Goal: Information Seeking & Learning: Learn about a topic

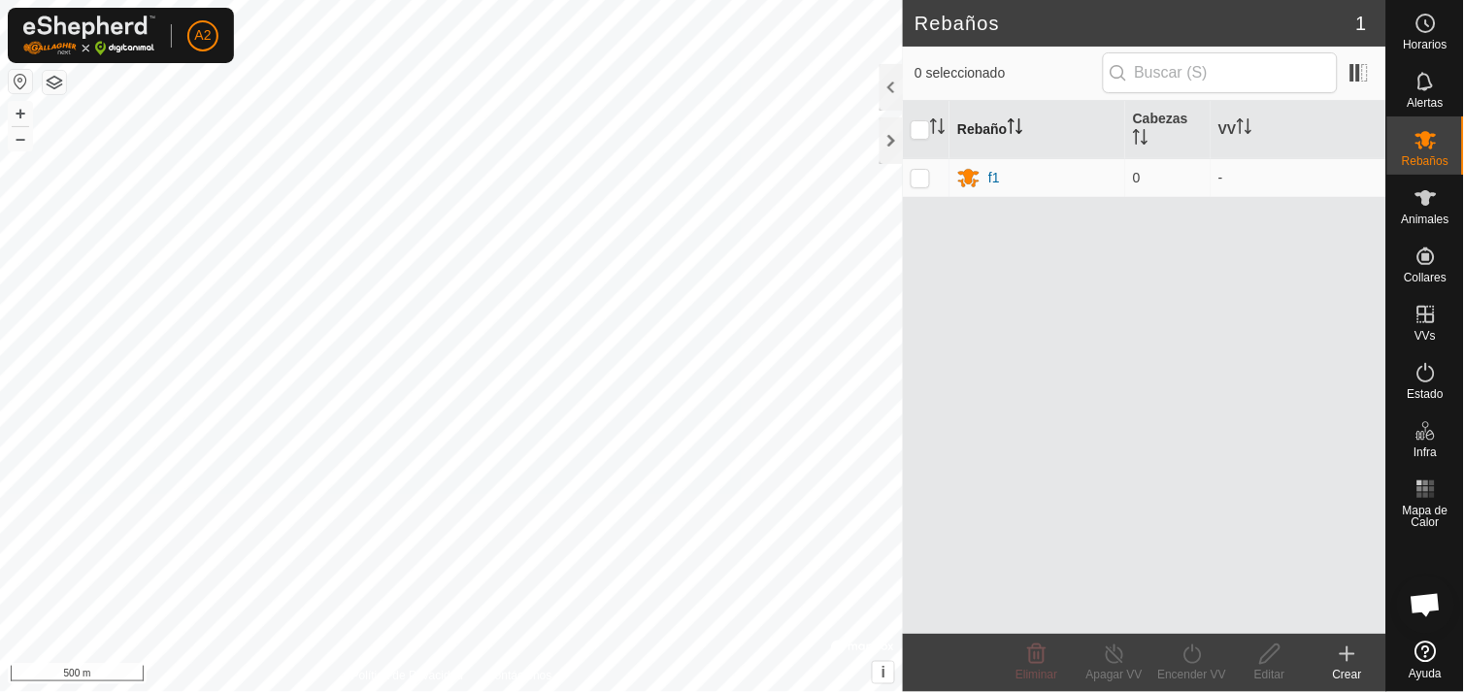
click at [982, 126] on th "Rebaño" at bounding box center [1038, 130] width 176 height 58
click at [21, 114] on button "+" at bounding box center [20, 113] width 23 height 23
click at [17, 117] on button "+" at bounding box center [20, 113] width 23 height 23
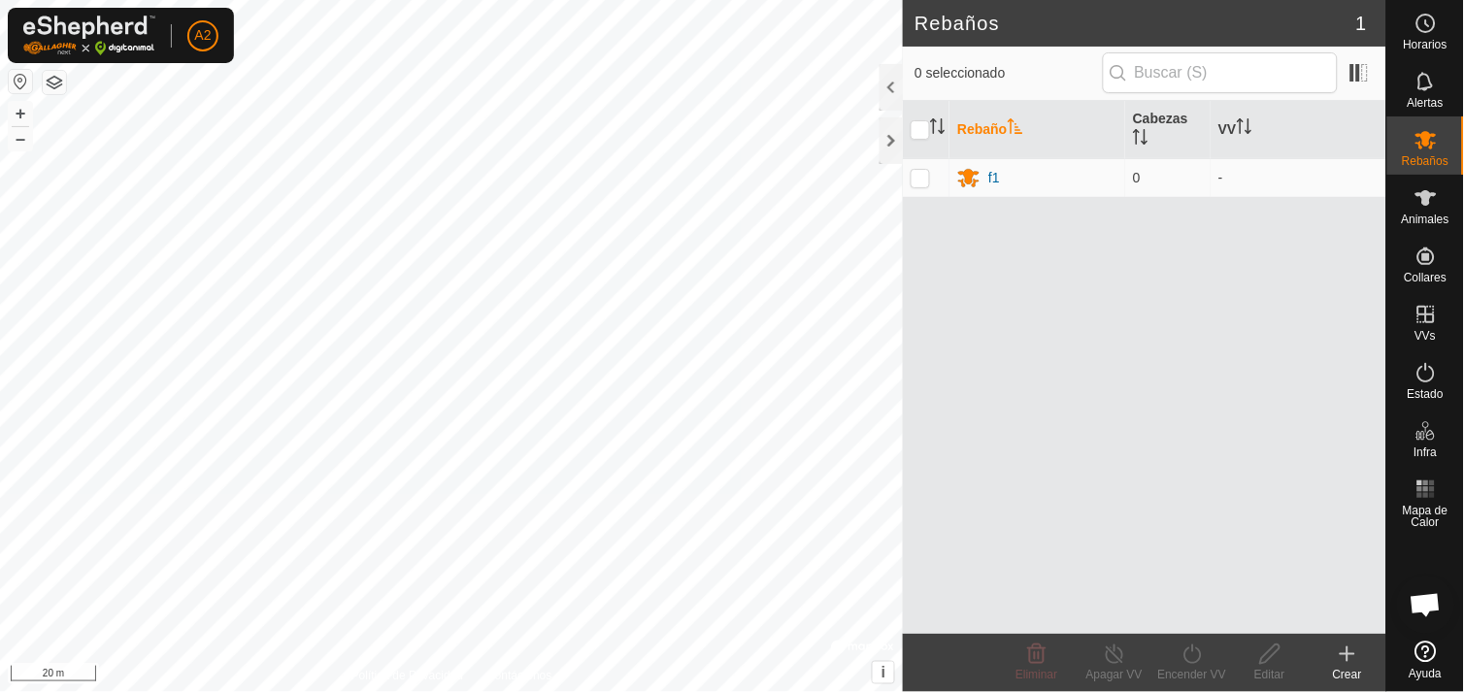
click at [354, 691] on html "A2 Horarios Alertas Rebaños Animales Collares VVs Estado Infra Mapa de Calor Ay…" at bounding box center [732, 346] width 1464 height 692
click at [17, 102] on button "+" at bounding box center [20, 113] width 23 height 23
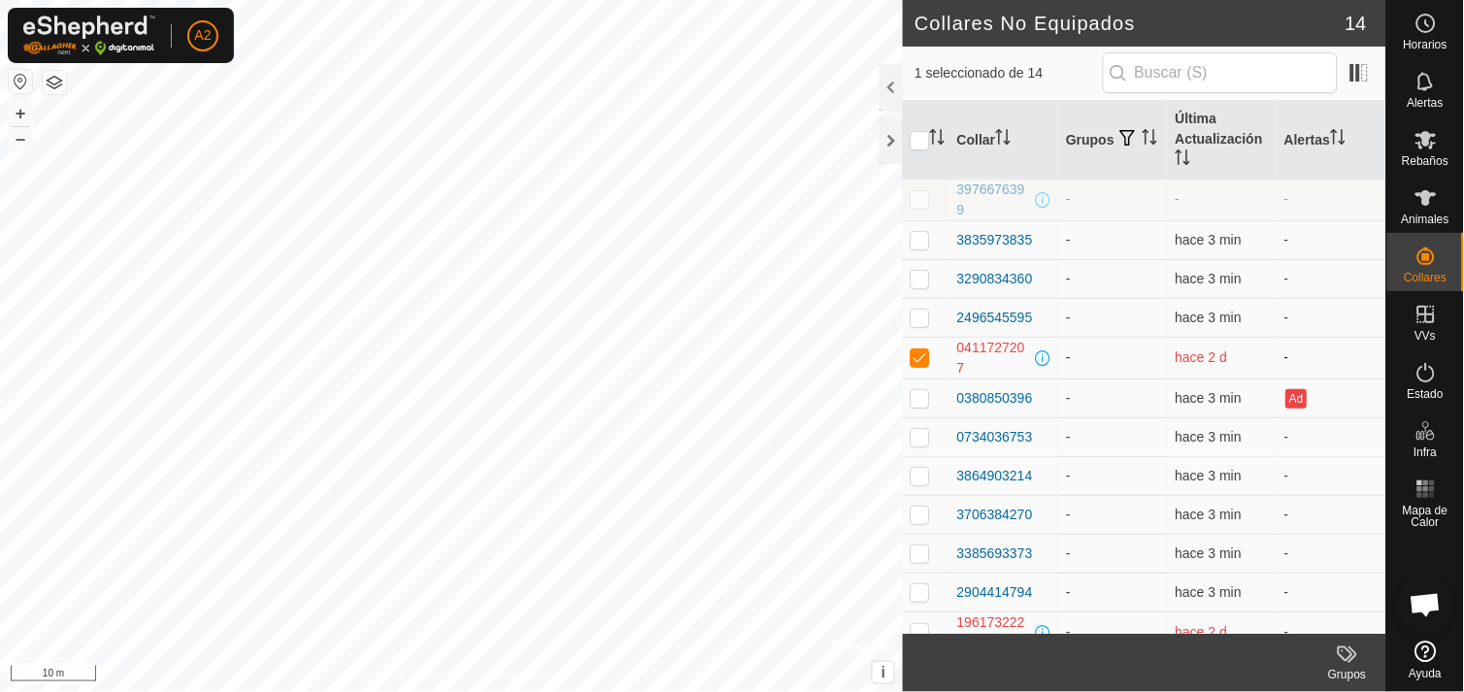
click at [919, 357] on p-checkbox at bounding box center [920, 358] width 19 height 16
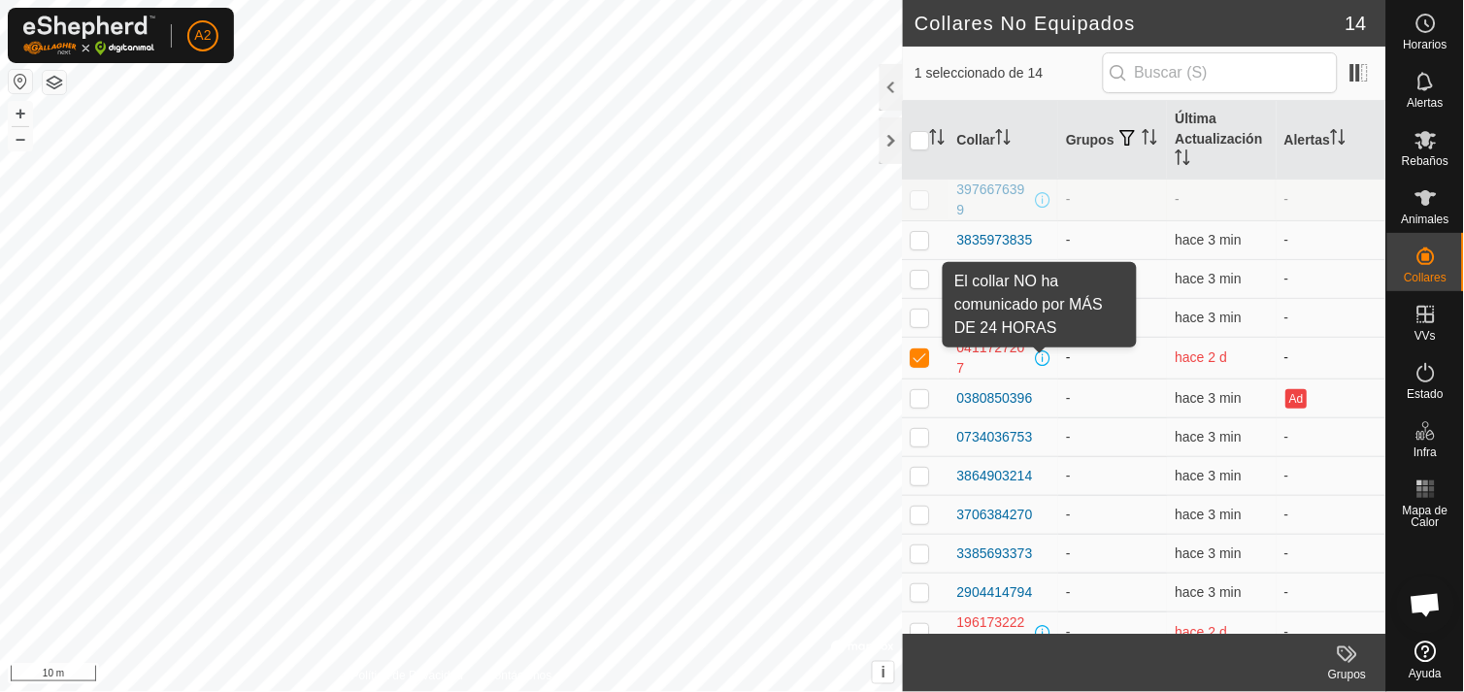
drag, startPoint x: 919, startPoint y: 357, endPoint x: 1044, endPoint y: 355, distance: 125.3
click at [1044, 355] on tr "0411727207 - hace 2 d -" at bounding box center [1145, 358] width 484 height 42
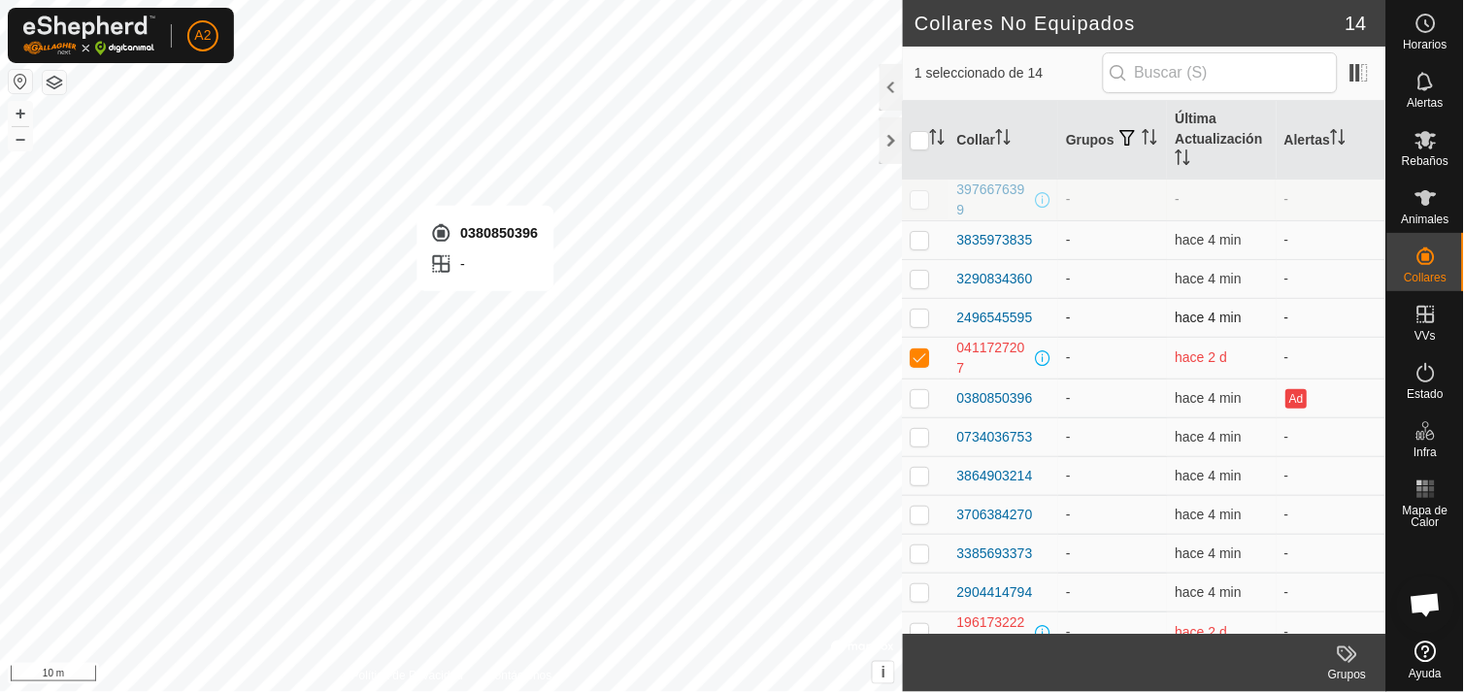
checkbox input "false"
checkbox input "true"
click at [1014, 392] on div "0380850396" at bounding box center [995, 398] width 76 height 20
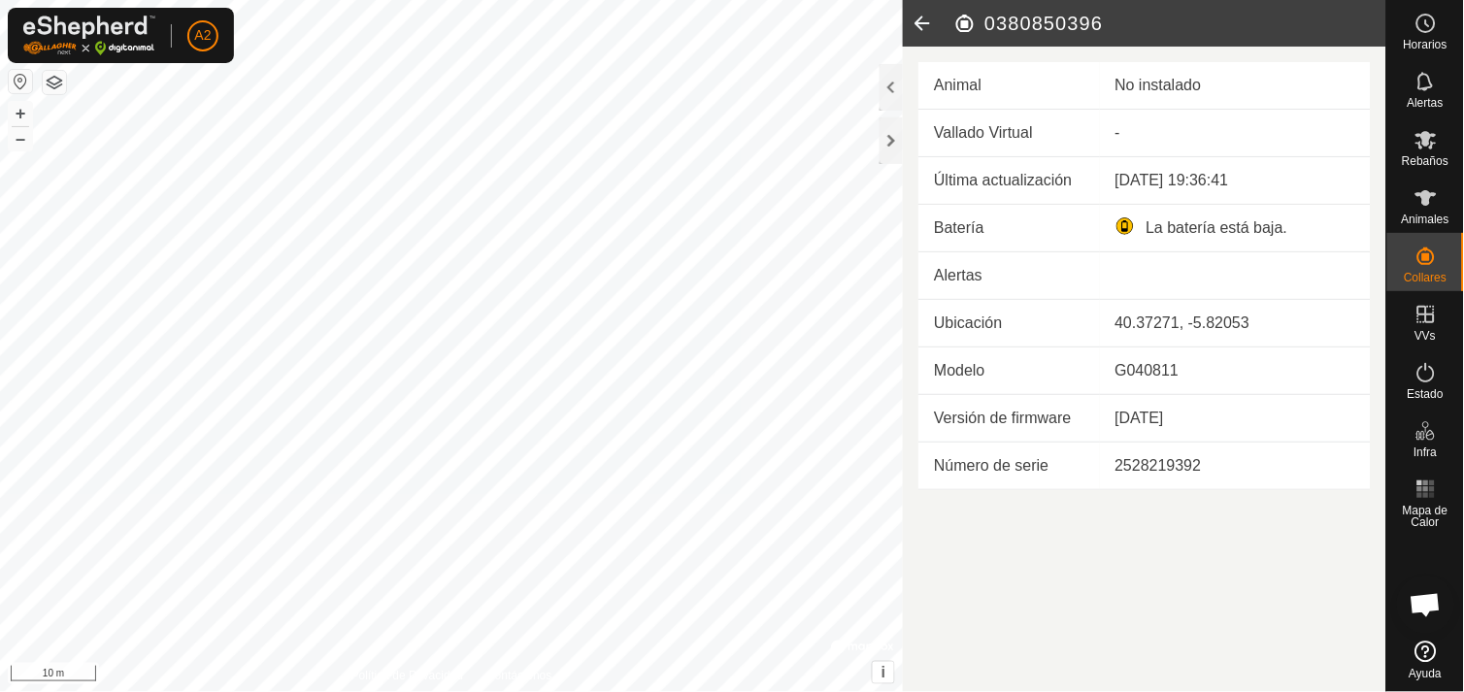
click at [924, 19] on icon at bounding box center [922, 23] width 39 height 47
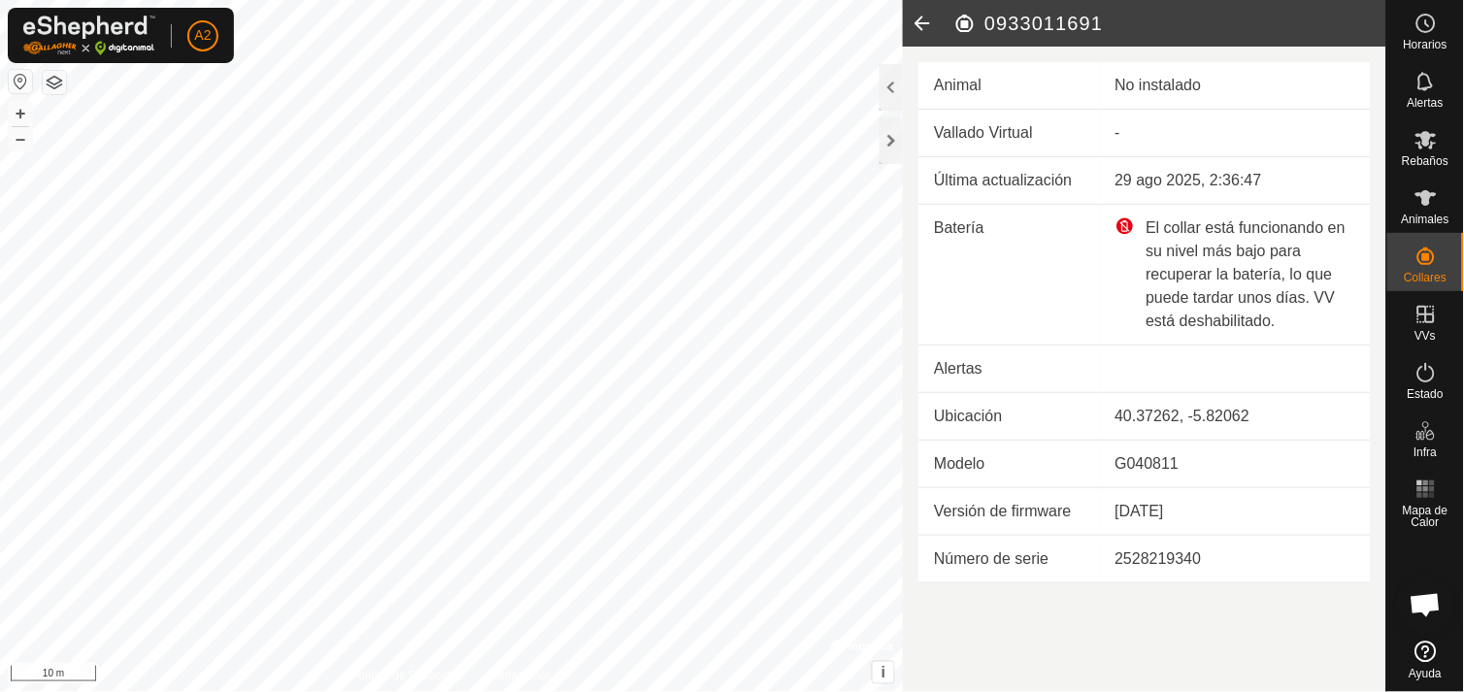
click at [924, 19] on icon at bounding box center [922, 23] width 39 height 47
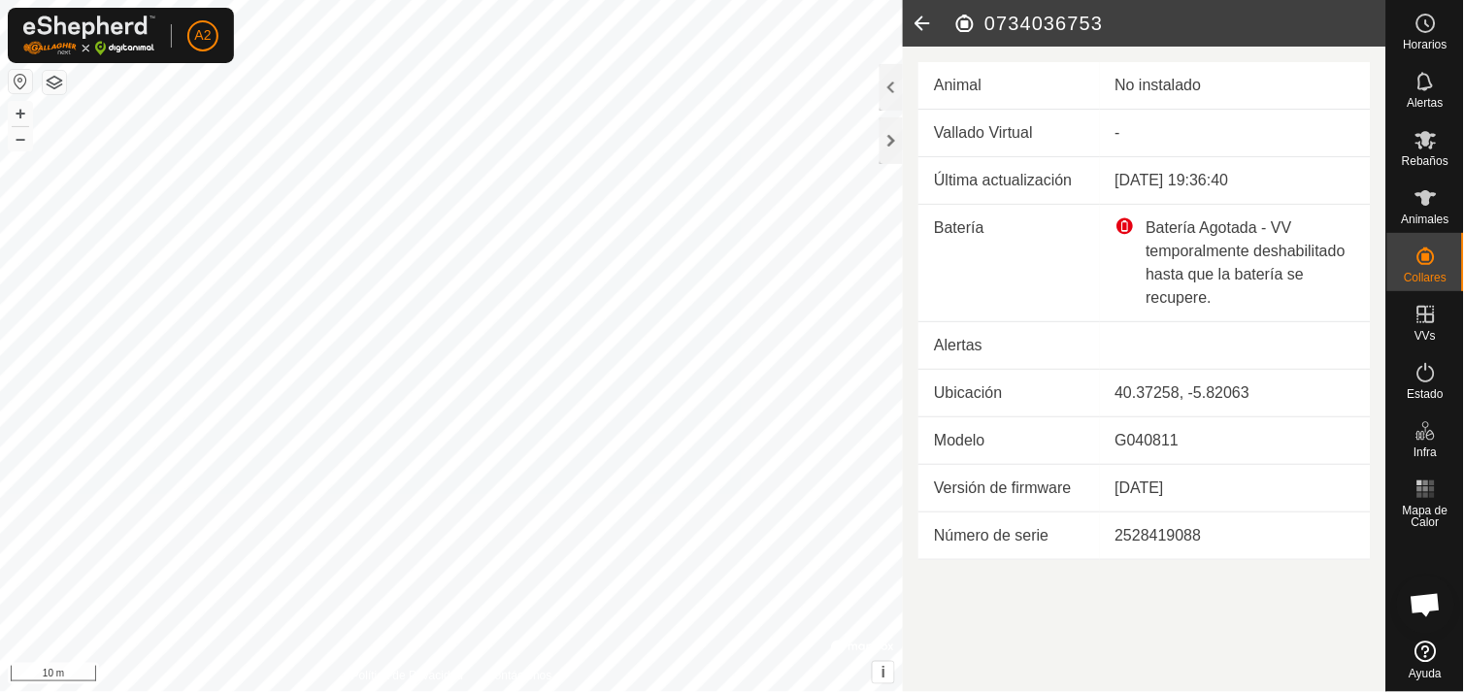
click at [924, 19] on icon at bounding box center [922, 23] width 39 height 47
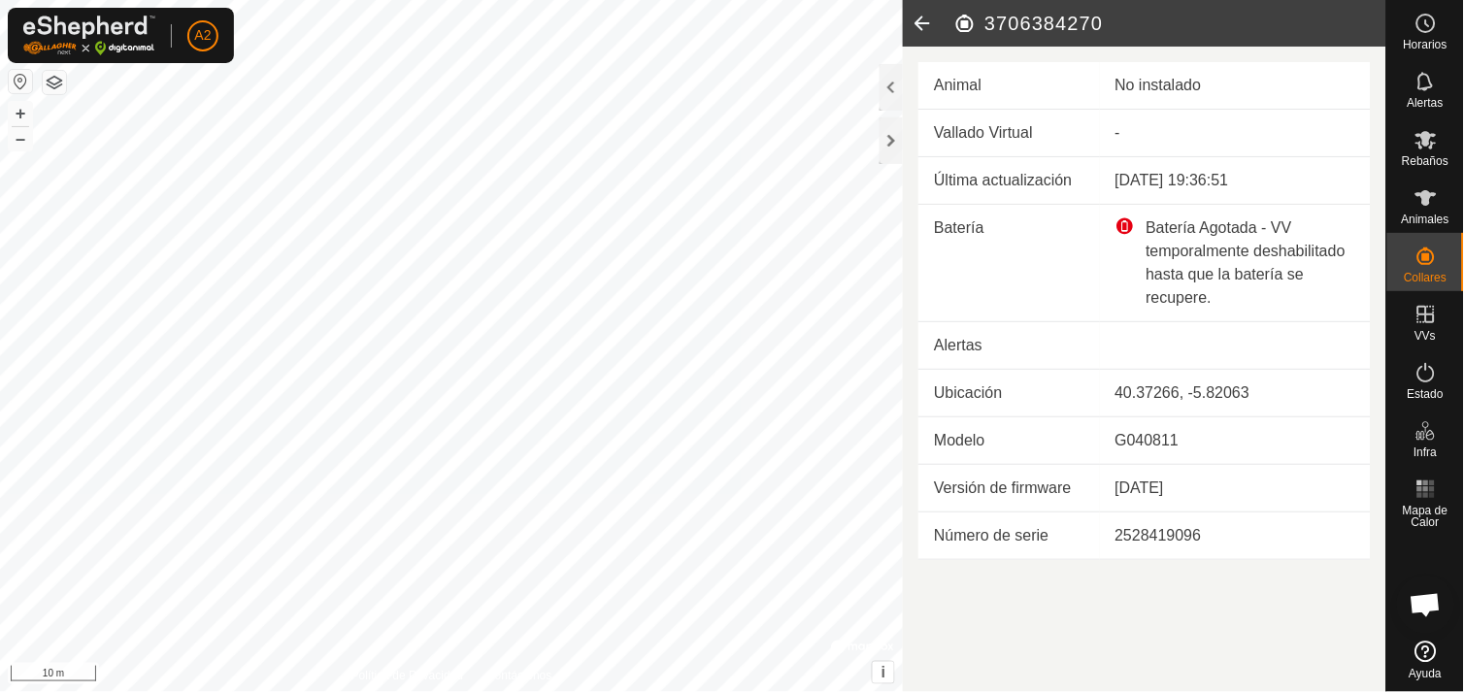
click at [924, 19] on icon at bounding box center [922, 23] width 39 height 47
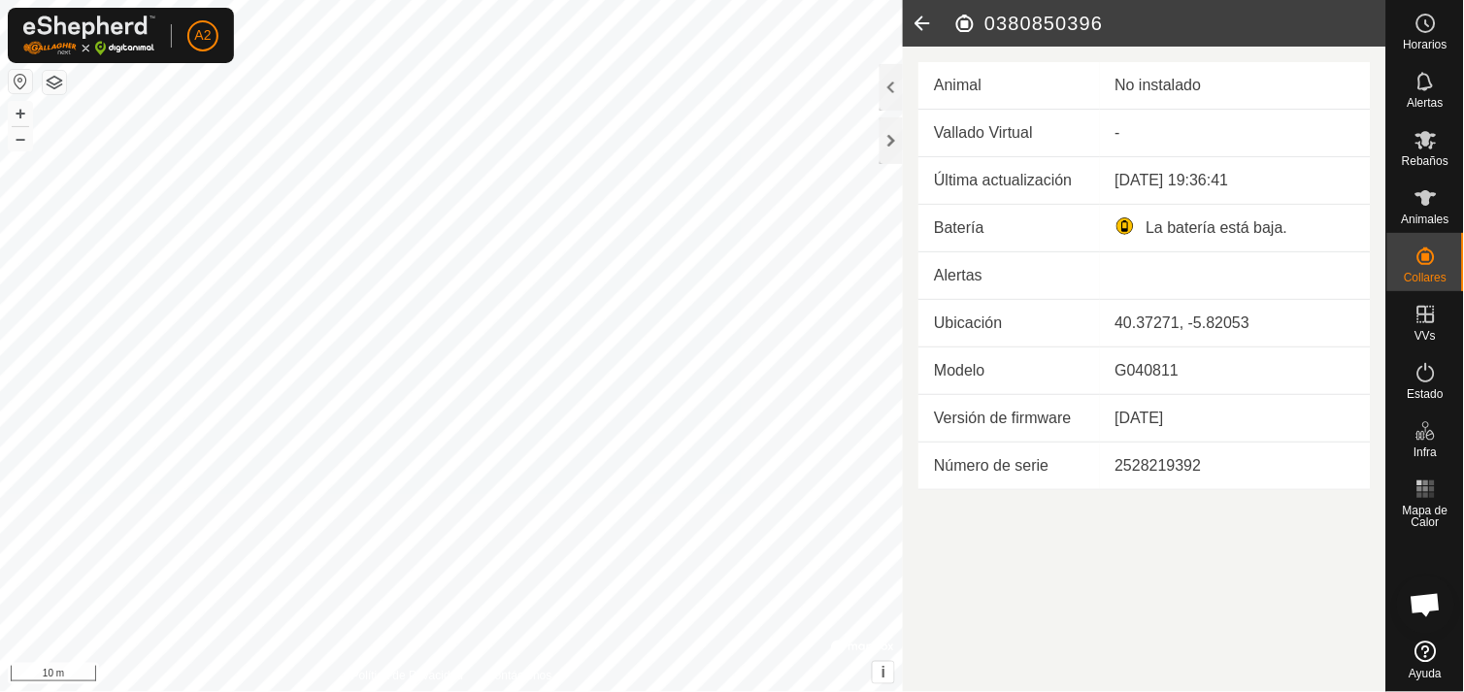
click at [924, 19] on icon at bounding box center [922, 23] width 39 height 47
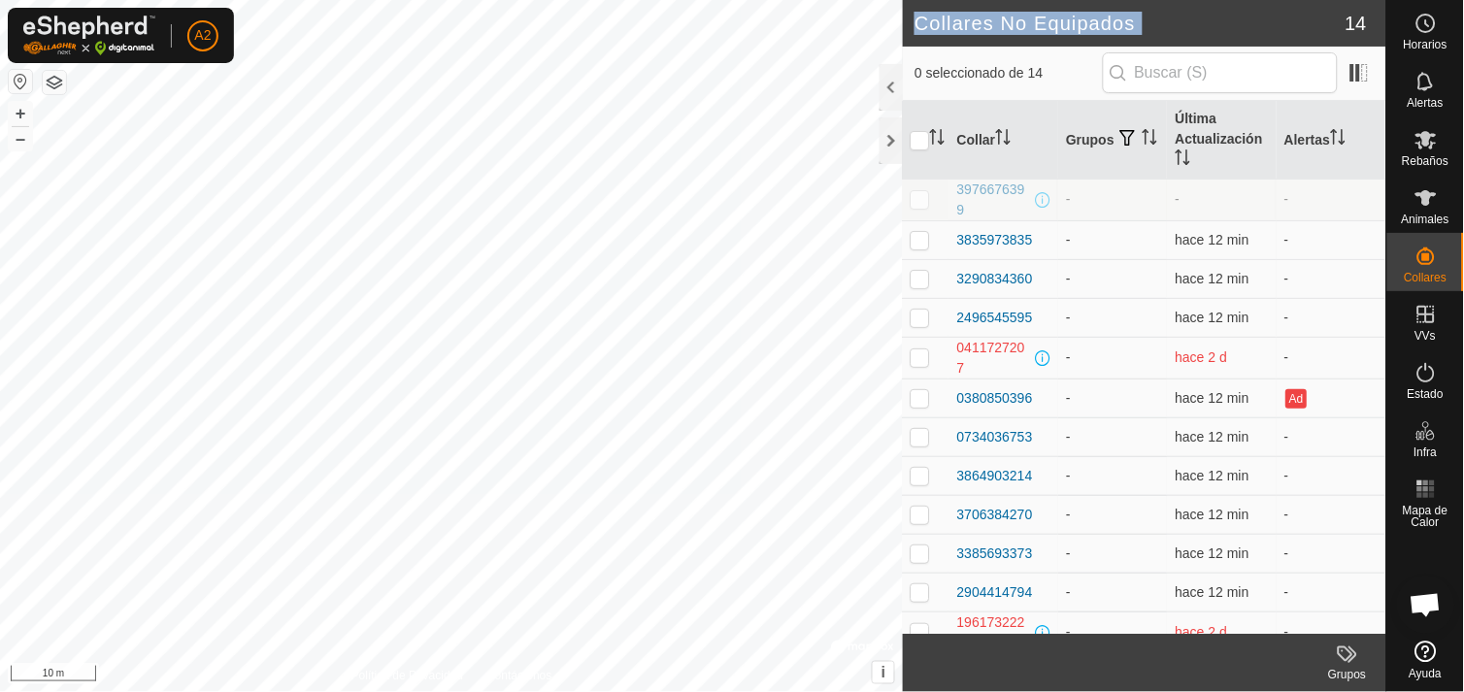
click at [924, 19] on h2 "Collares No Equipados" at bounding box center [1130, 23] width 430 height 23
click at [888, 141] on div at bounding box center [891, 140] width 23 height 47
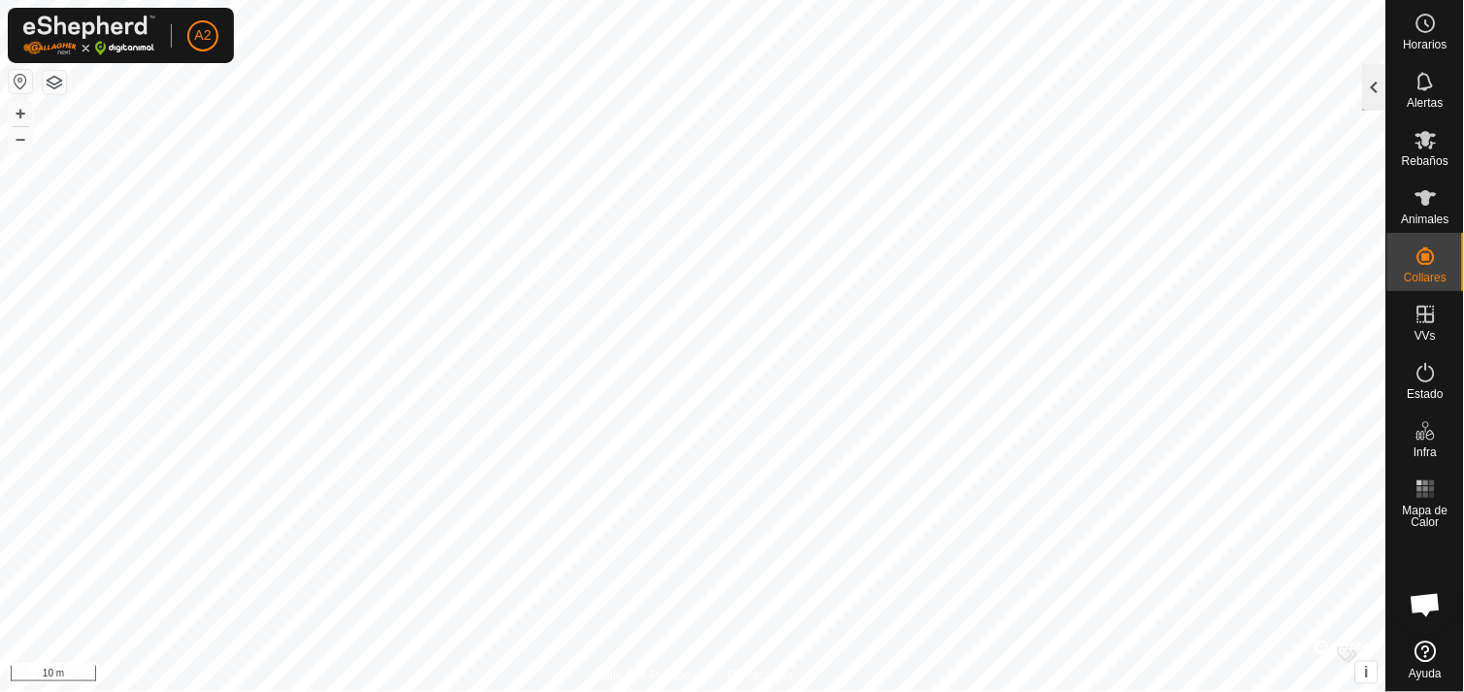
click at [1369, 84] on div at bounding box center [1374, 87] width 23 height 47
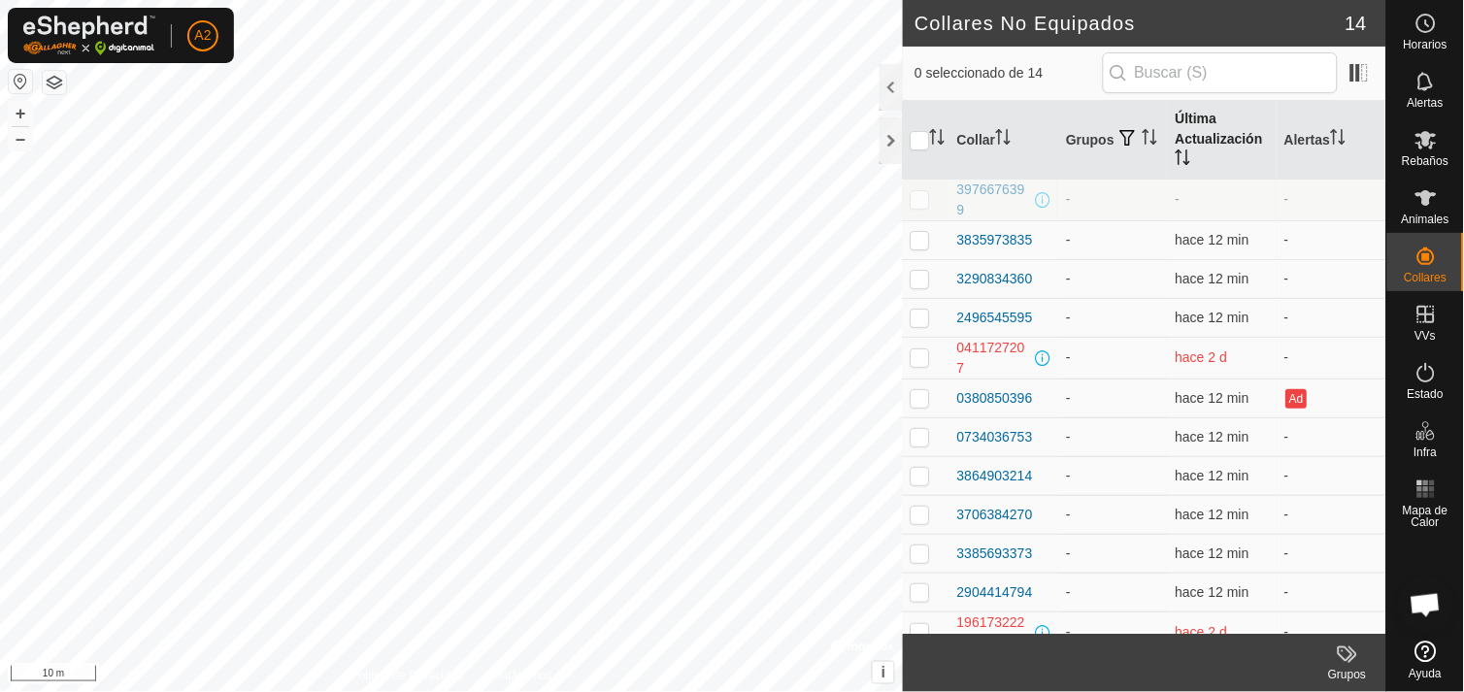
click at [1195, 118] on th "Última Actualización" at bounding box center [1222, 140] width 109 height 79
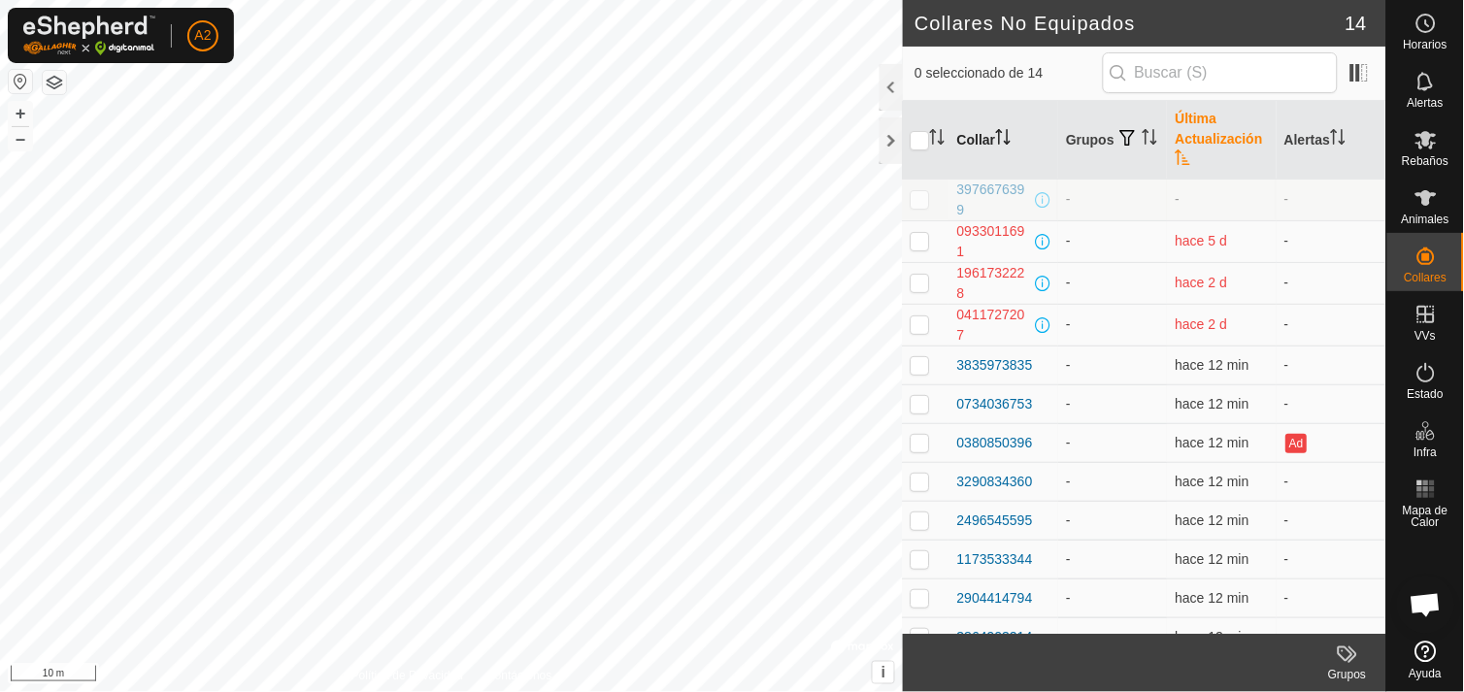
click at [978, 134] on th "Collar" at bounding box center [1004, 140] width 109 height 79
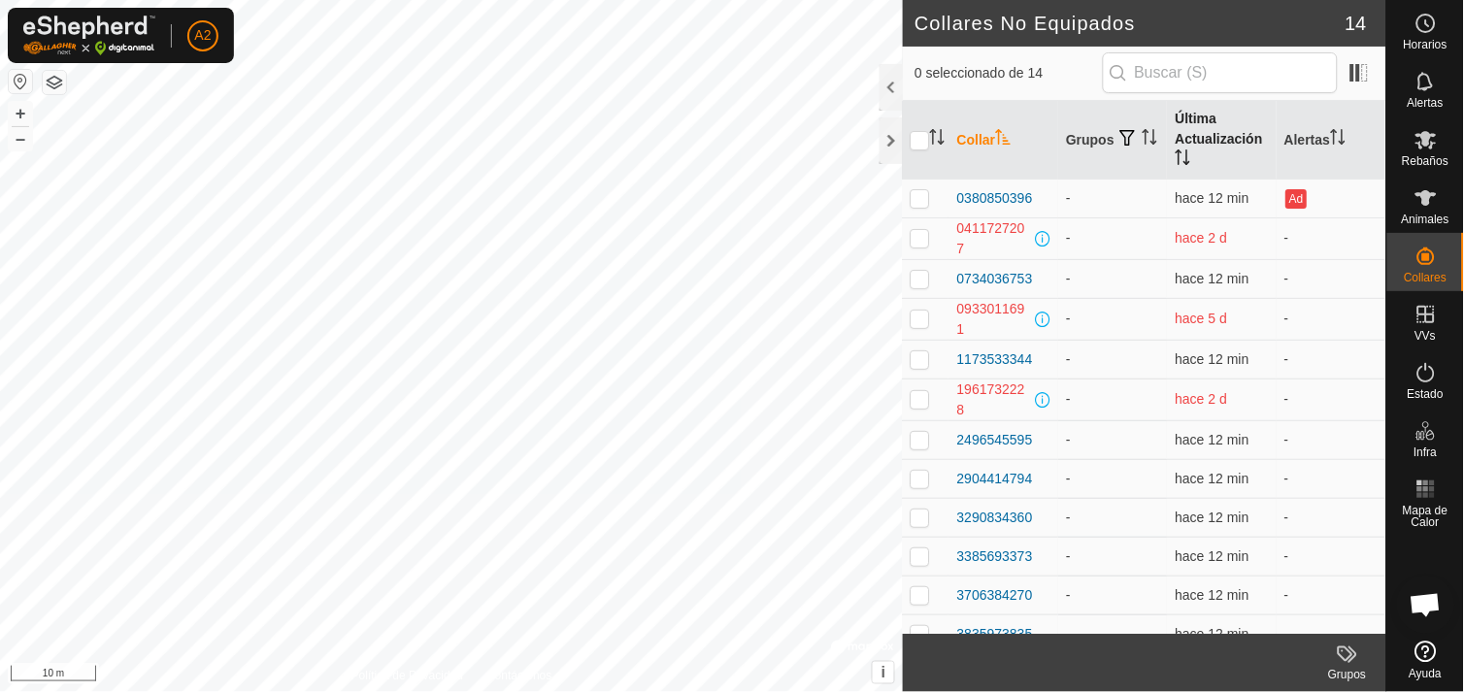
click at [1188, 127] on th "Última Actualización" at bounding box center [1222, 140] width 109 height 79
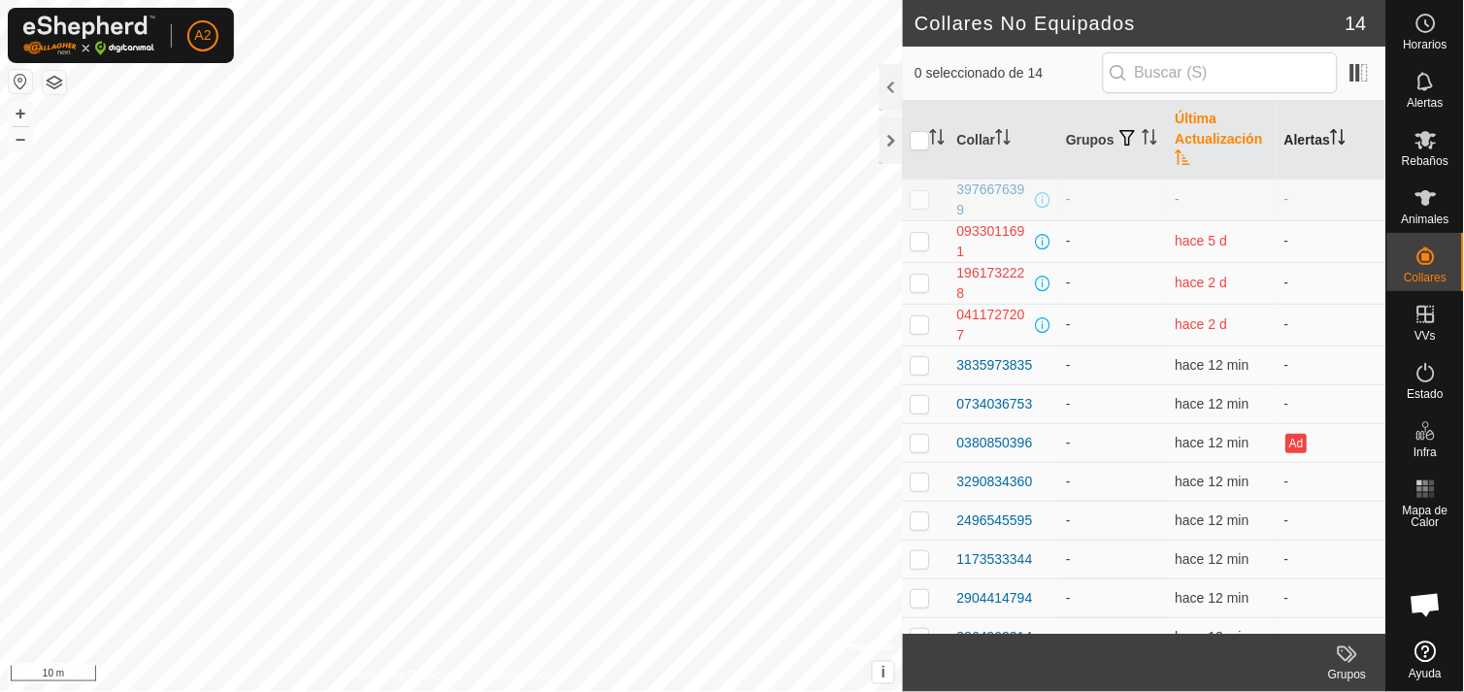
click at [1296, 141] on th "Alertas" at bounding box center [1332, 140] width 109 height 79
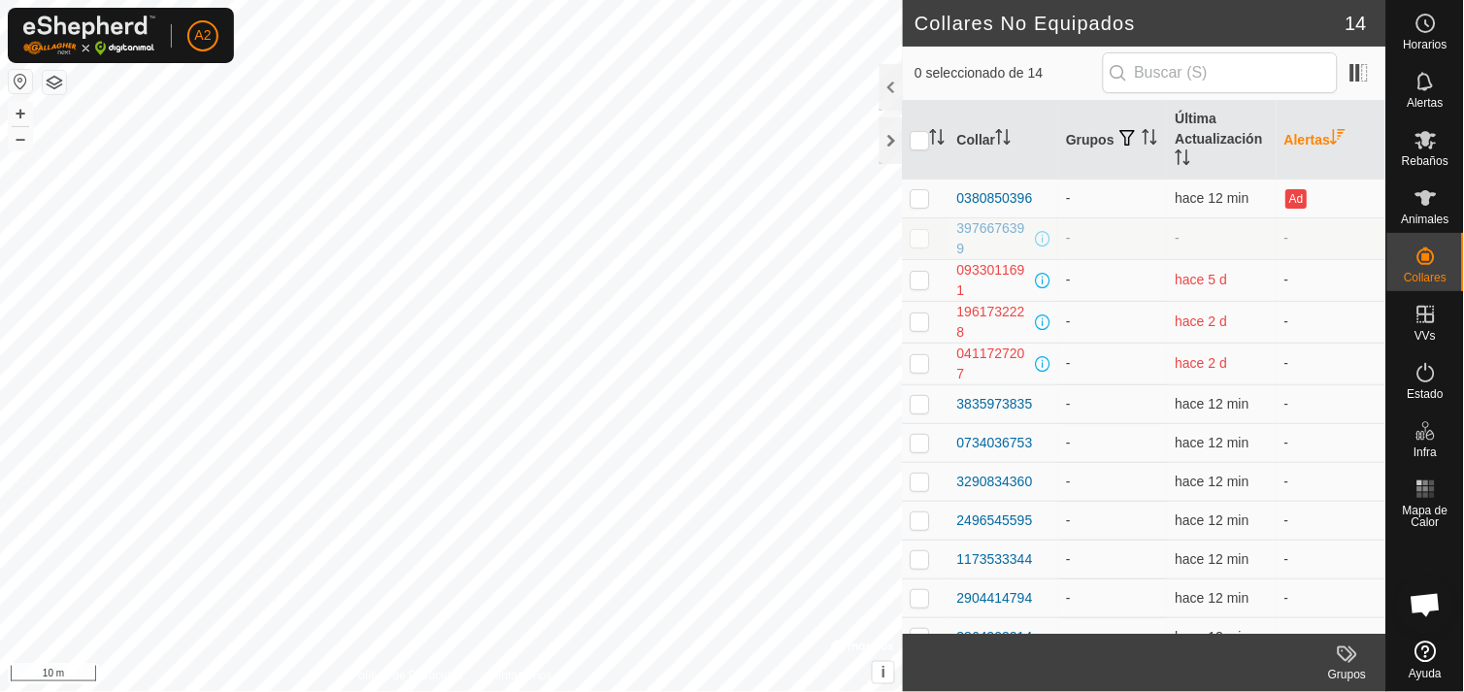
click at [1296, 141] on th "Alertas" at bounding box center [1332, 140] width 109 height 79
click at [1091, 121] on th "Grupos" at bounding box center [1113, 140] width 109 height 79
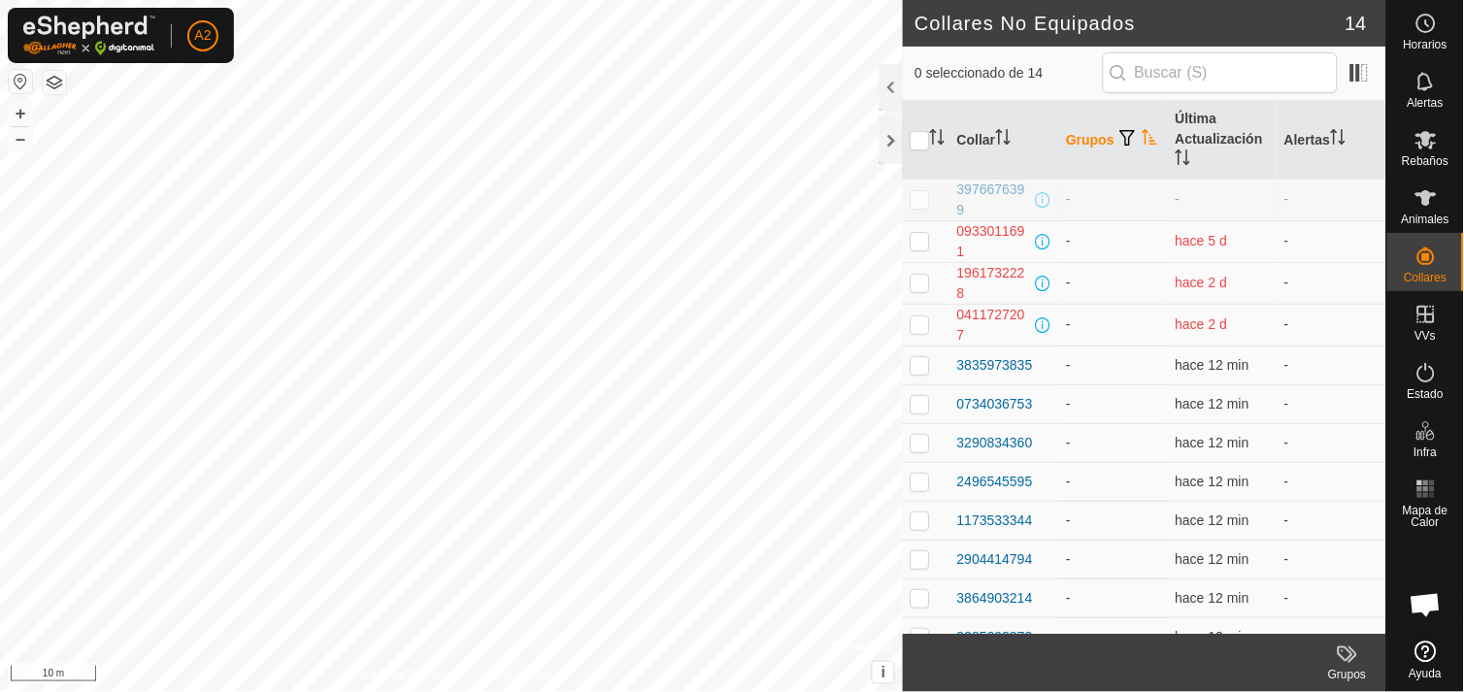
click at [1091, 121] on th "Grupos" at bounding box center [1113, 140] width 109 height 79
click at [1177, 122] on th "Última Actualización" at bounding box center [1222, 140] width 109 height 79
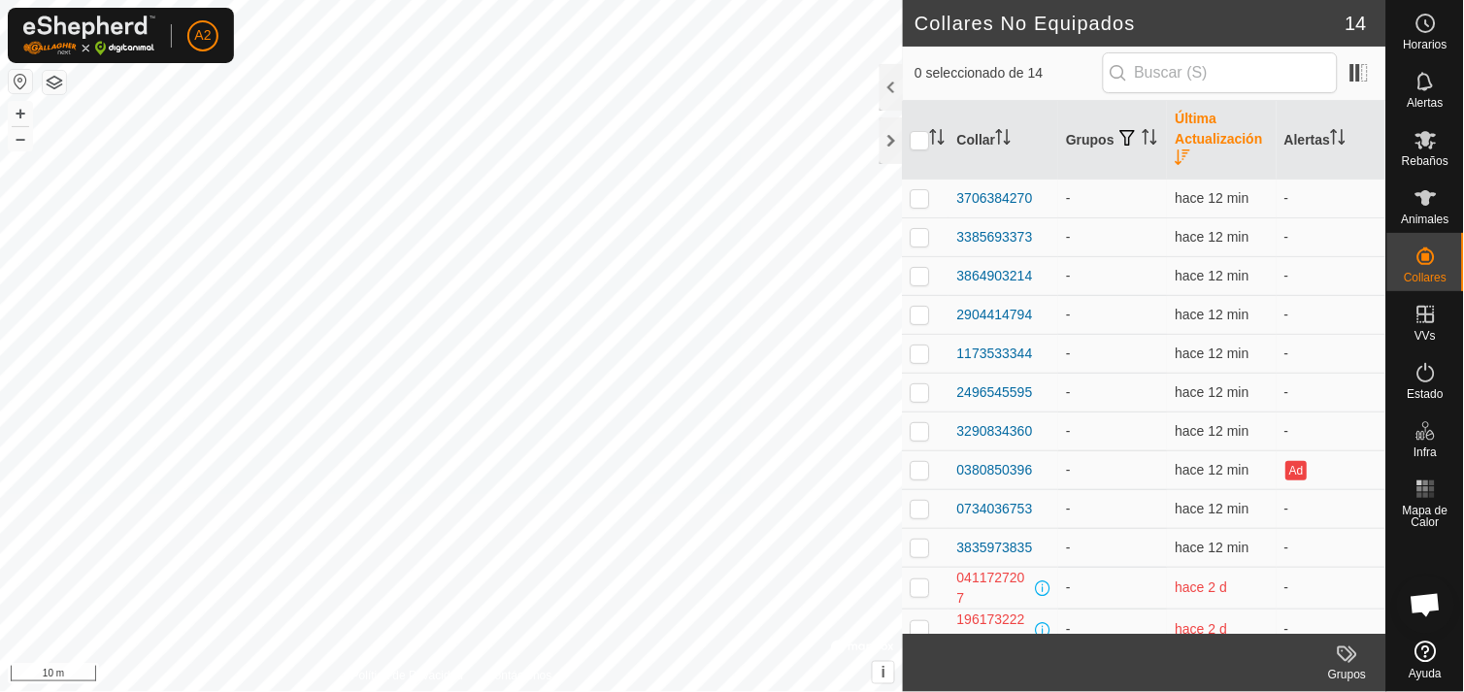
click at [1177, 122] on th "Última Actualización" at bounding box center [1222, 140] width 109 height 79
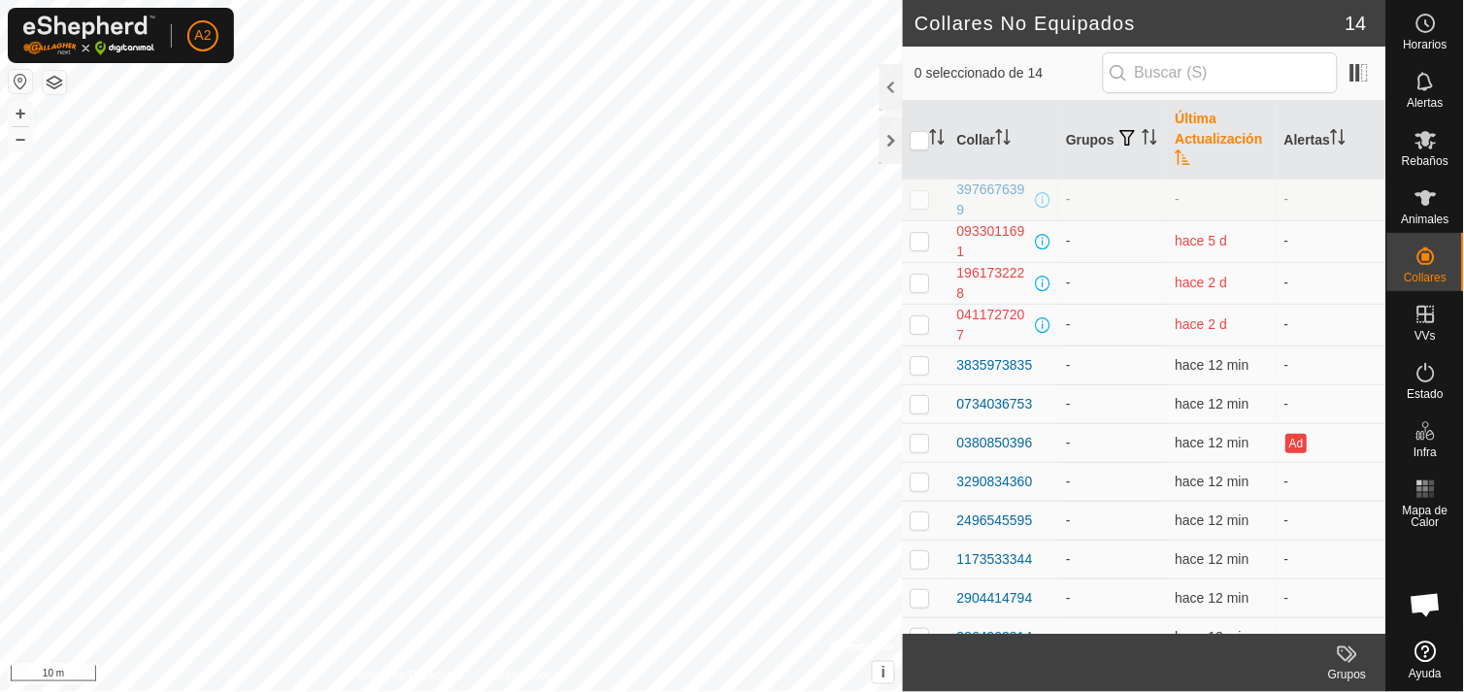
click at [1177, 122] on th "Última Actualización" at bounding box center [1222, 140] width 109 height 79
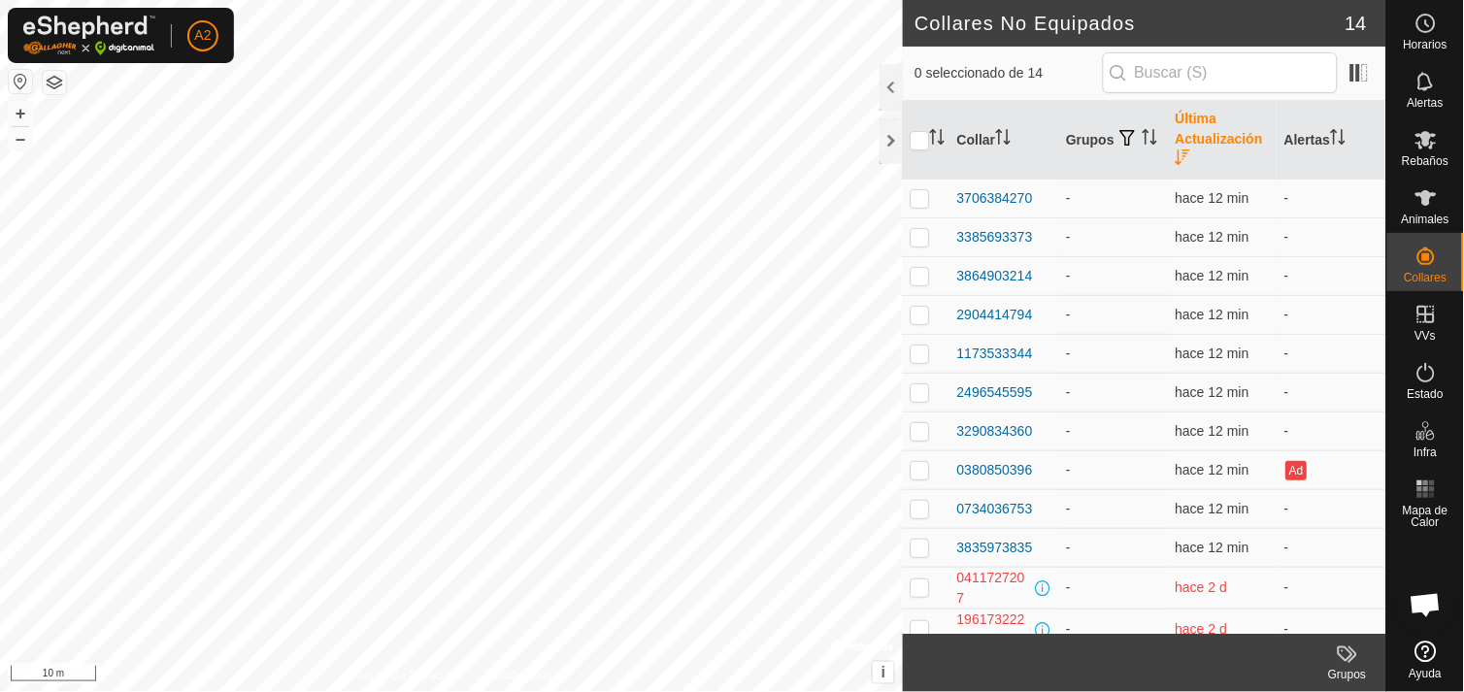
click at [1177, 122] on th "Última Actualización" at bounding box center [1222, 140] width 109 height 79
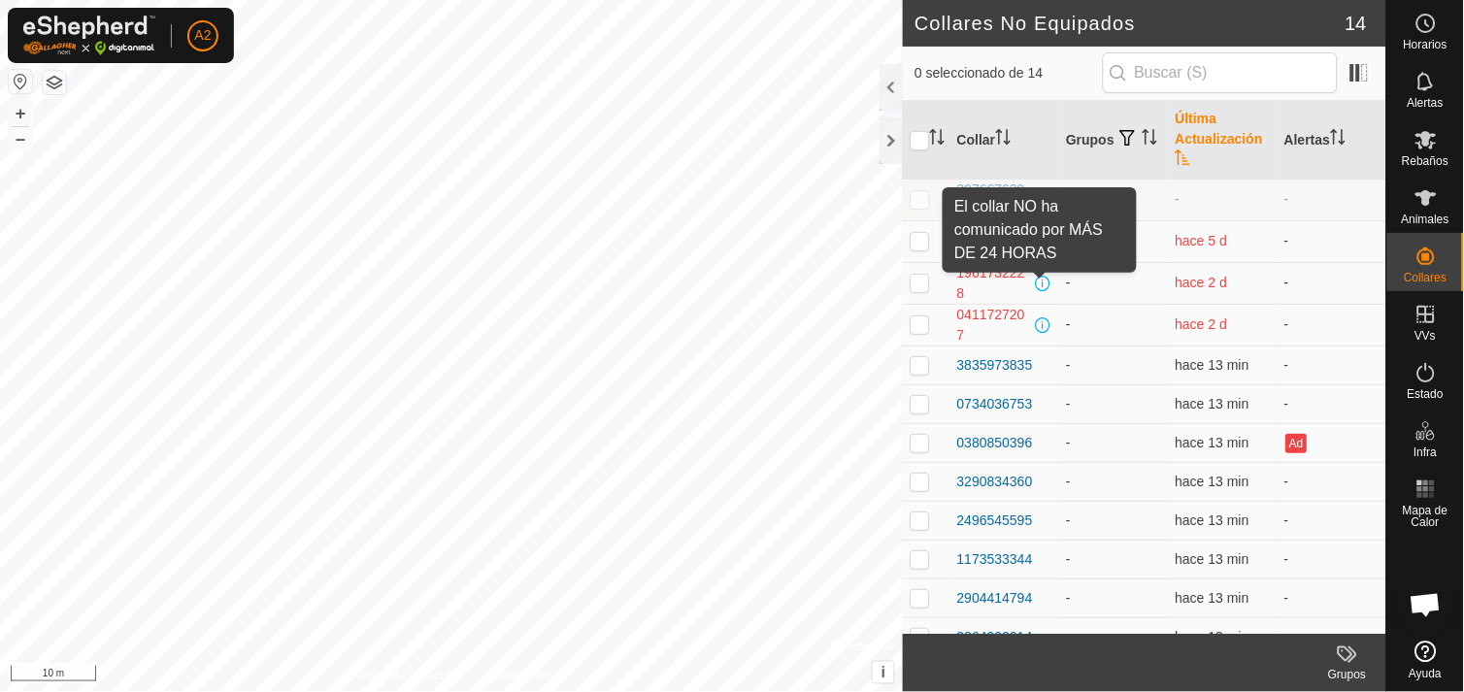
click at [1042, 280] on span at bounding box center [1044, 284] width 16 height 16
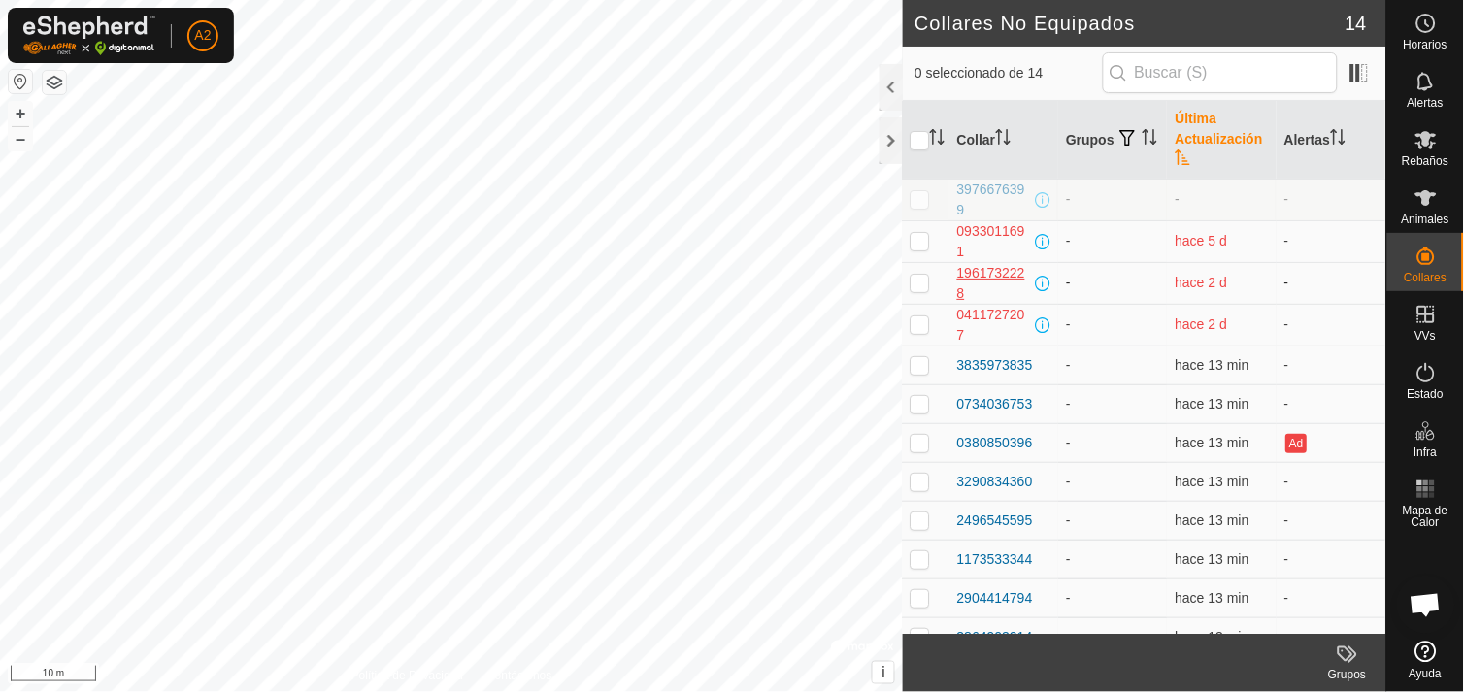
click at [984, 268] on div "1961732228" at bounding box center [994, 283] width 74 height 41
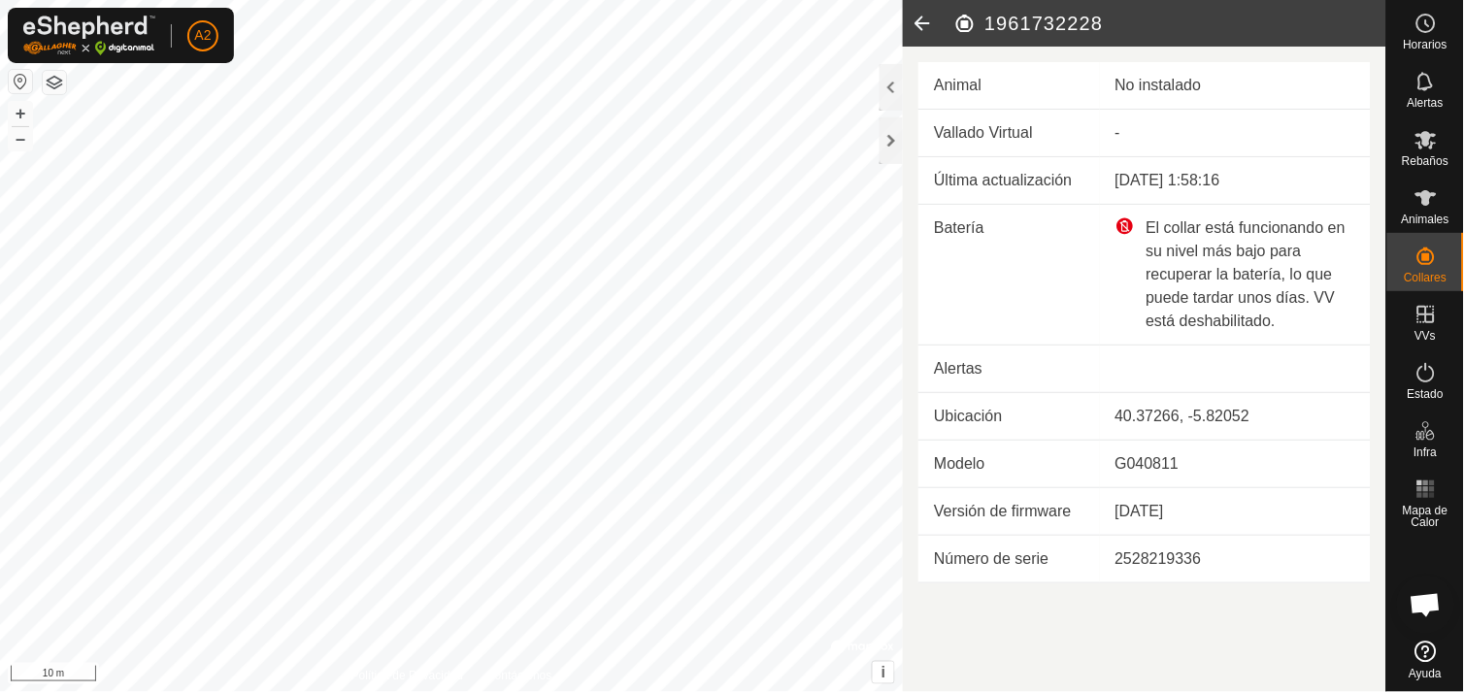
click at [923, 20] on icon at bounding box center [922, 23] width 39 height 47
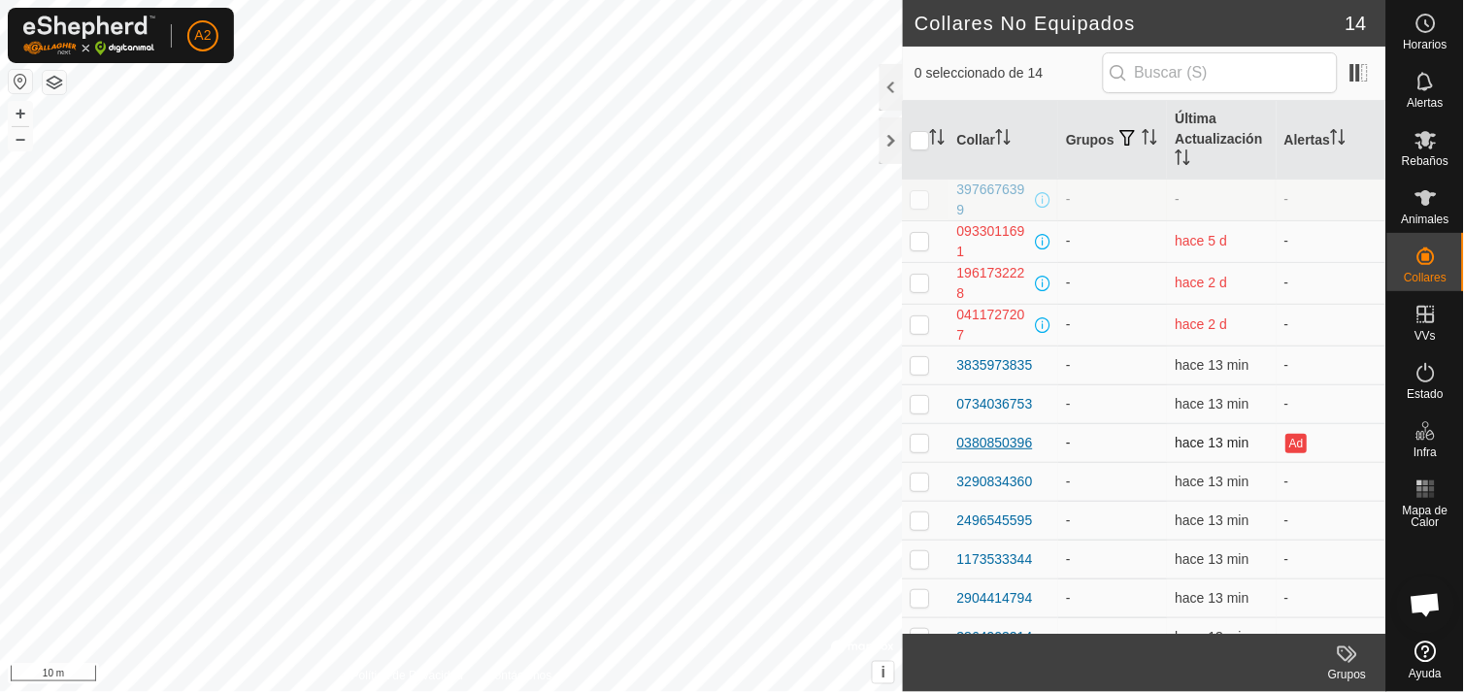
click at [1005, 440] on div "0380850396" at bounding box center [995, 443] width 76 height 20
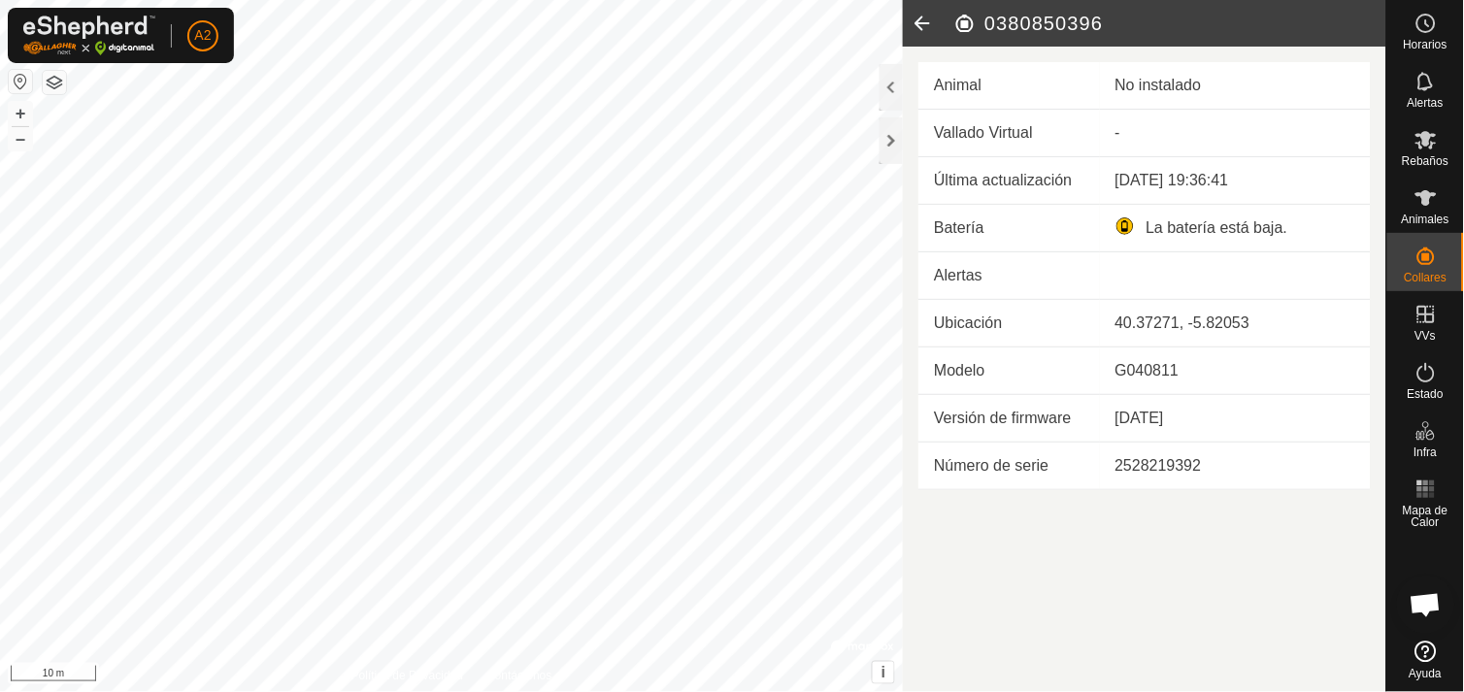
click at [923, 17] on icon at bounding box center [922, 23] width 39 height 47
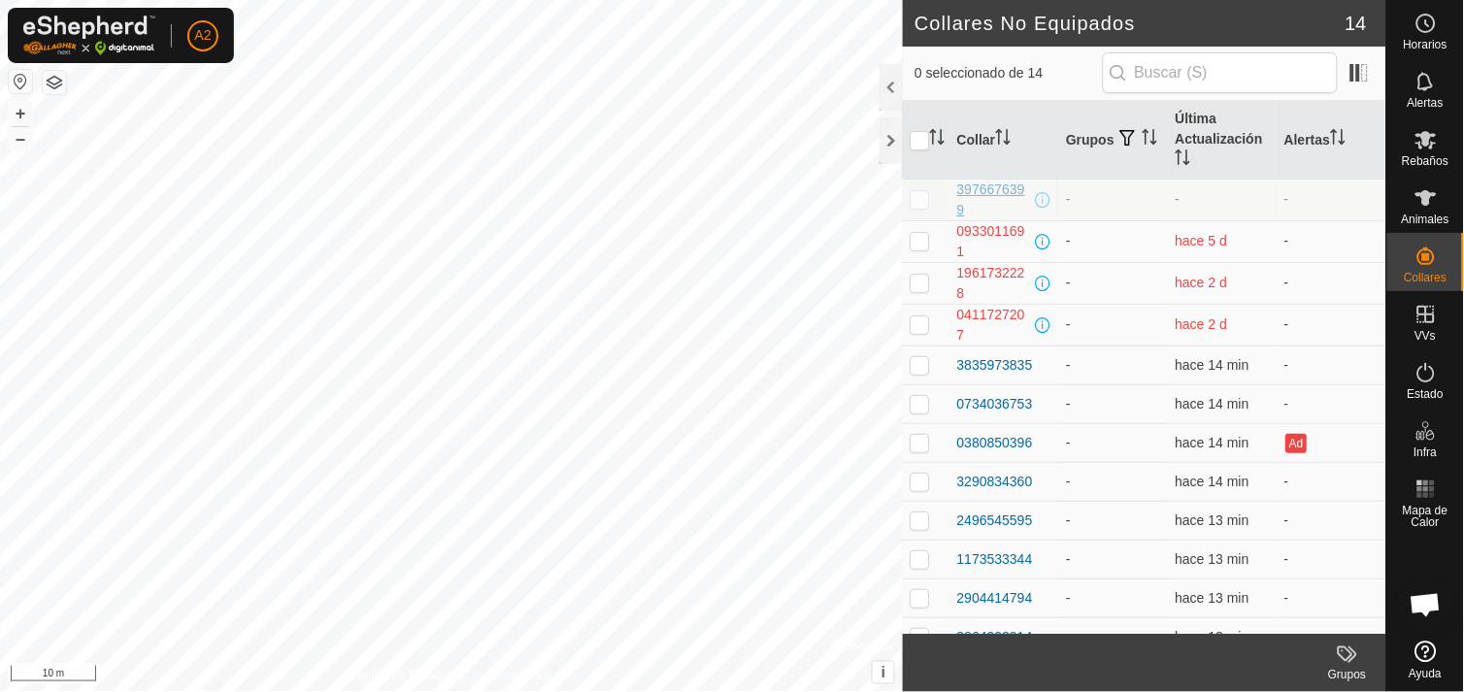
click at [992, 182] on div "3976676399" at bounding box center [994, 200] width 74 height 41
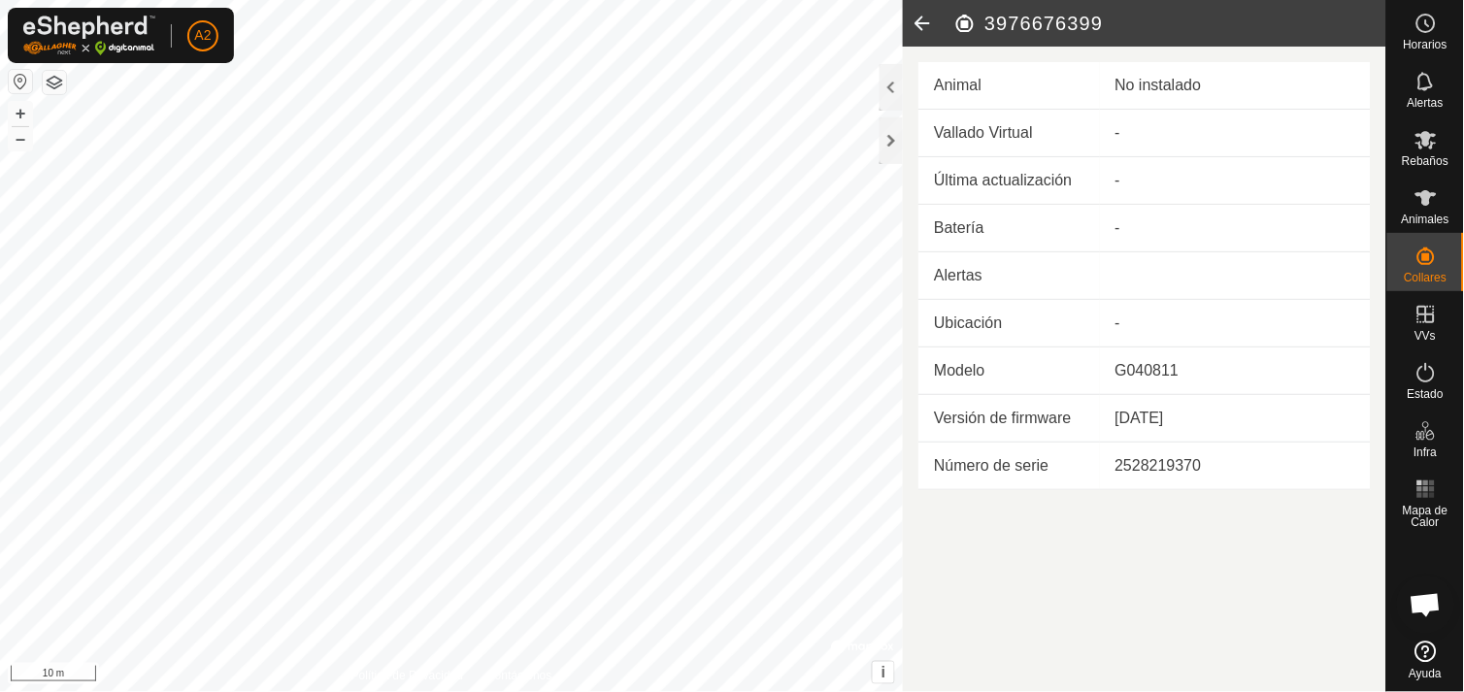
click at [965, 22] on h2 "3976676399" at bounding box center [1170, 23] width 433 height 23
click at [967, 20] on h2 "3976676399" at bounding box center [1170, 23] width 433 height 23
click at [916, 21] on icon at bounding box center [922, 23] width 39 height 47
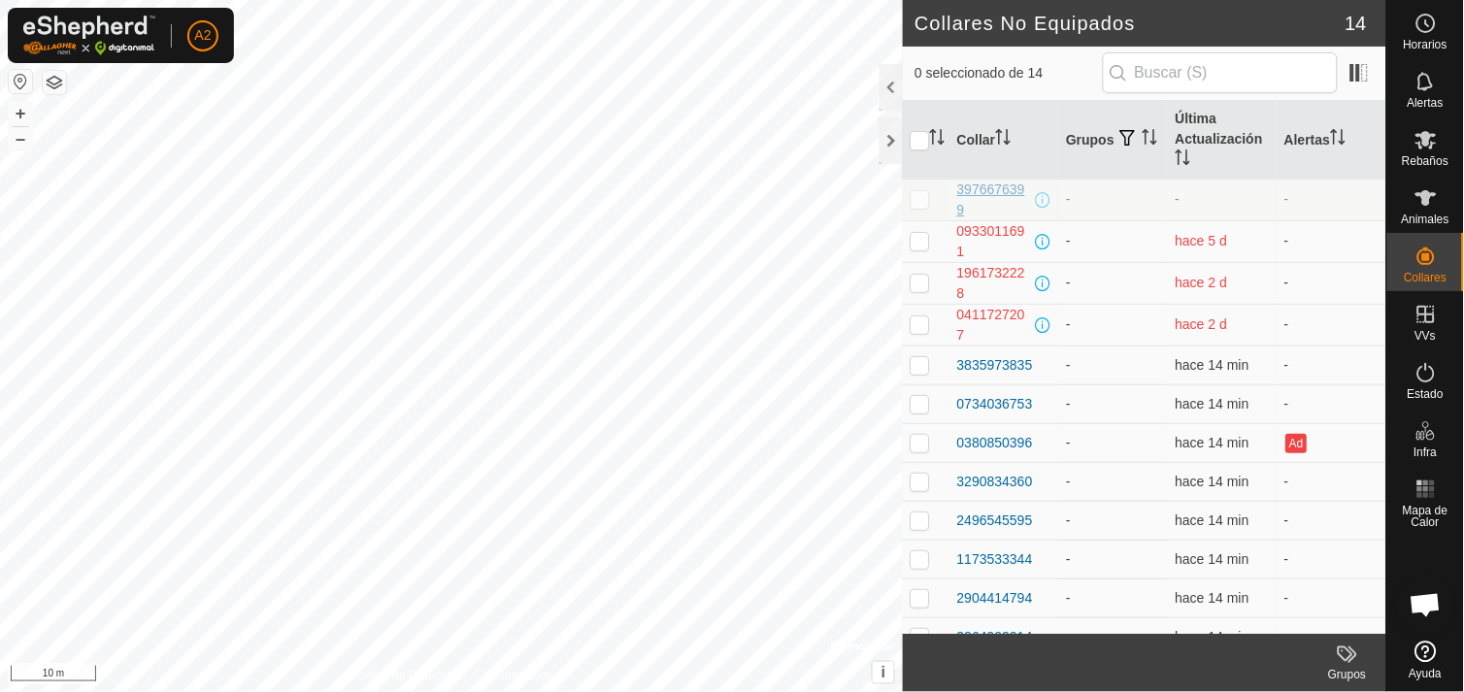
click at [1003, 186] on div "3976676399" at bounding box center [994, 200] width 74 height 41
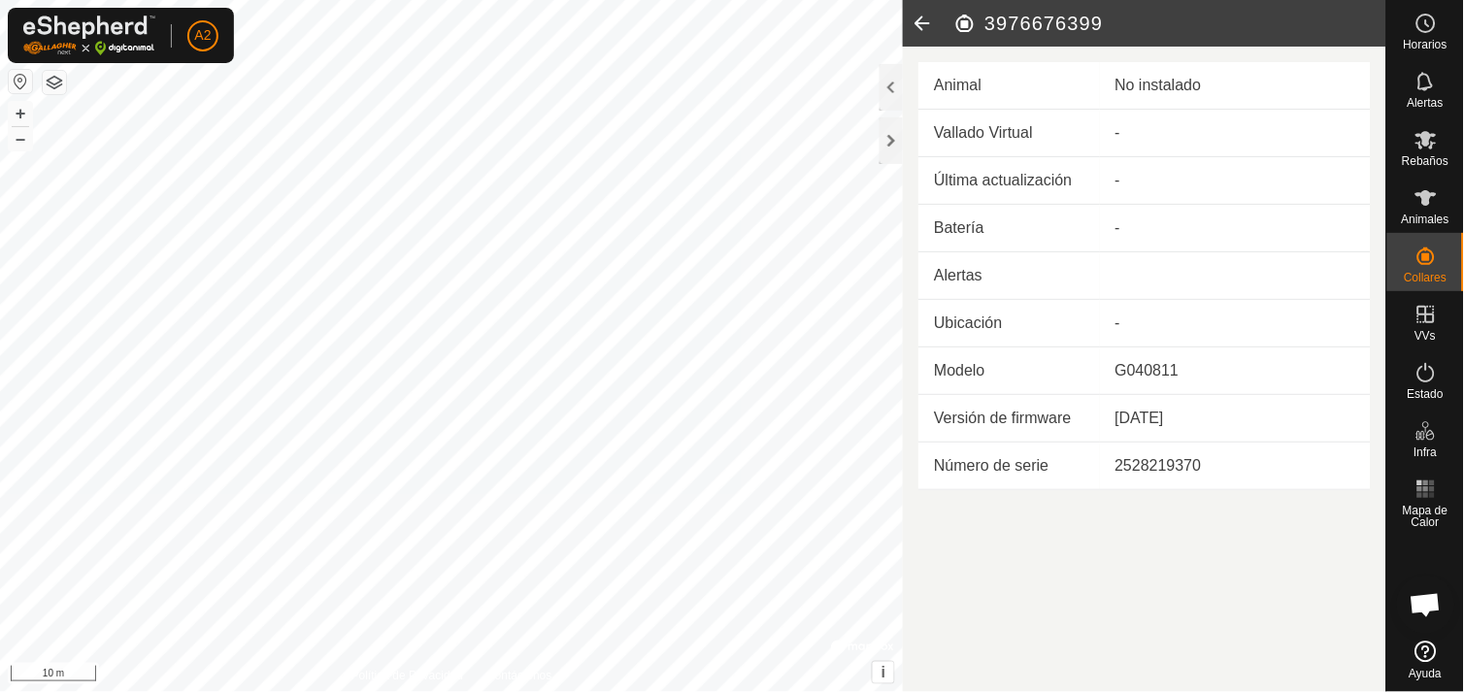
click at [916, 23] on icon at bounding box center [922, 23] width 39 height 47
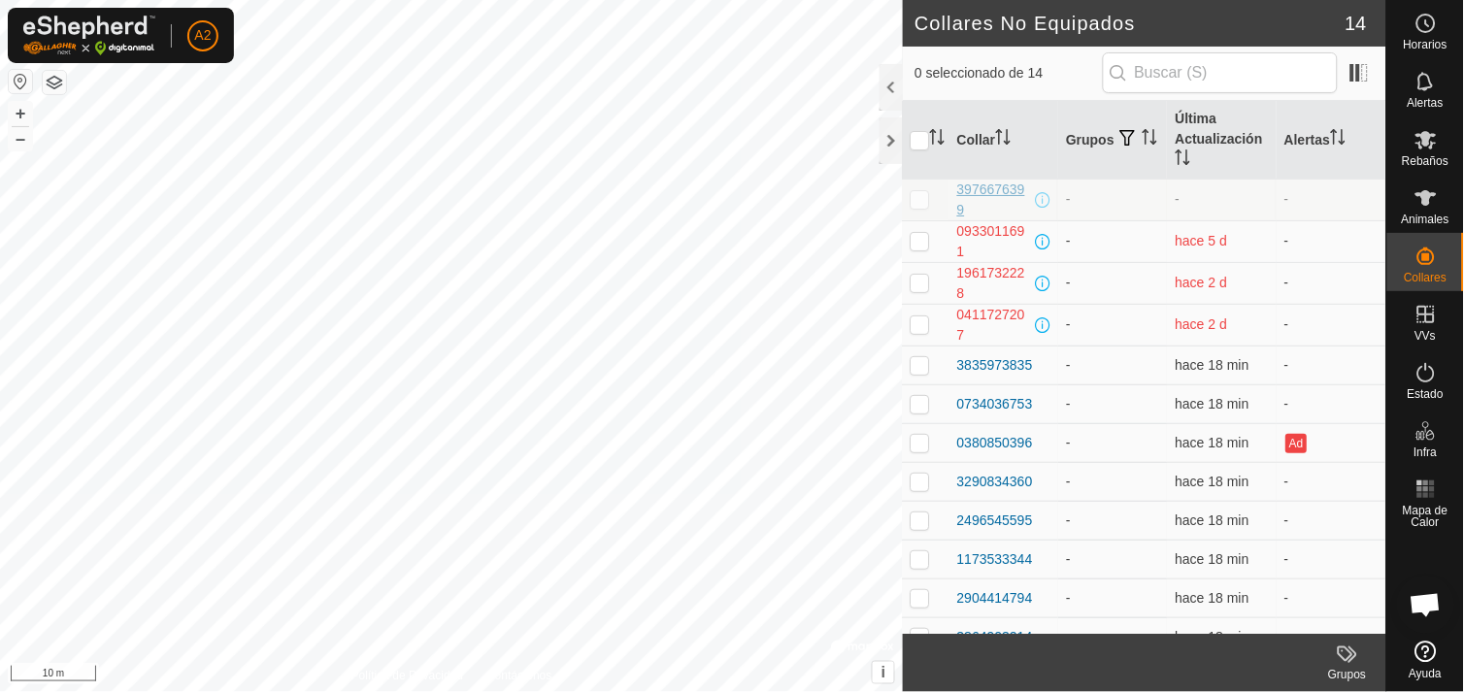
click at [987, 191] on div "3976676399" at bounding box center [994, 200] width 74 height 41
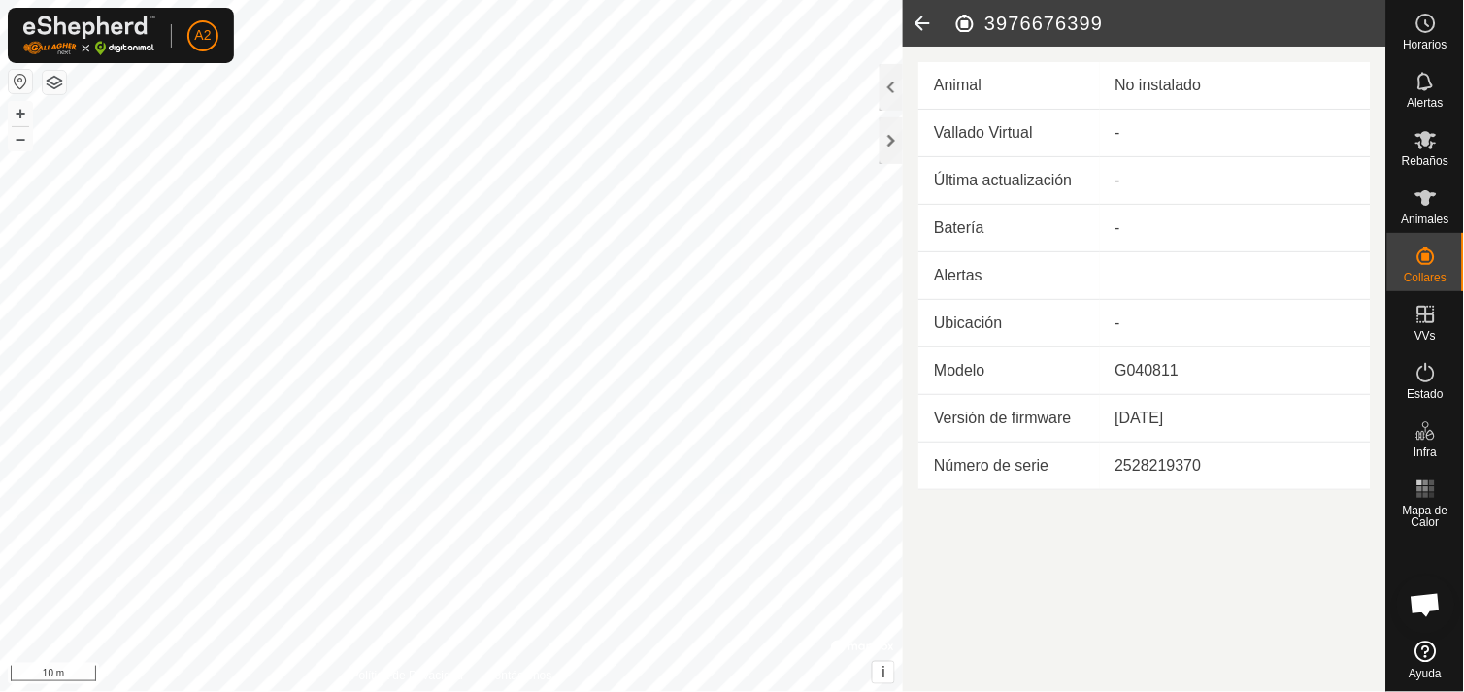
click at [918, 17] on icon at bounding box center [922, 23] width 39 height 47
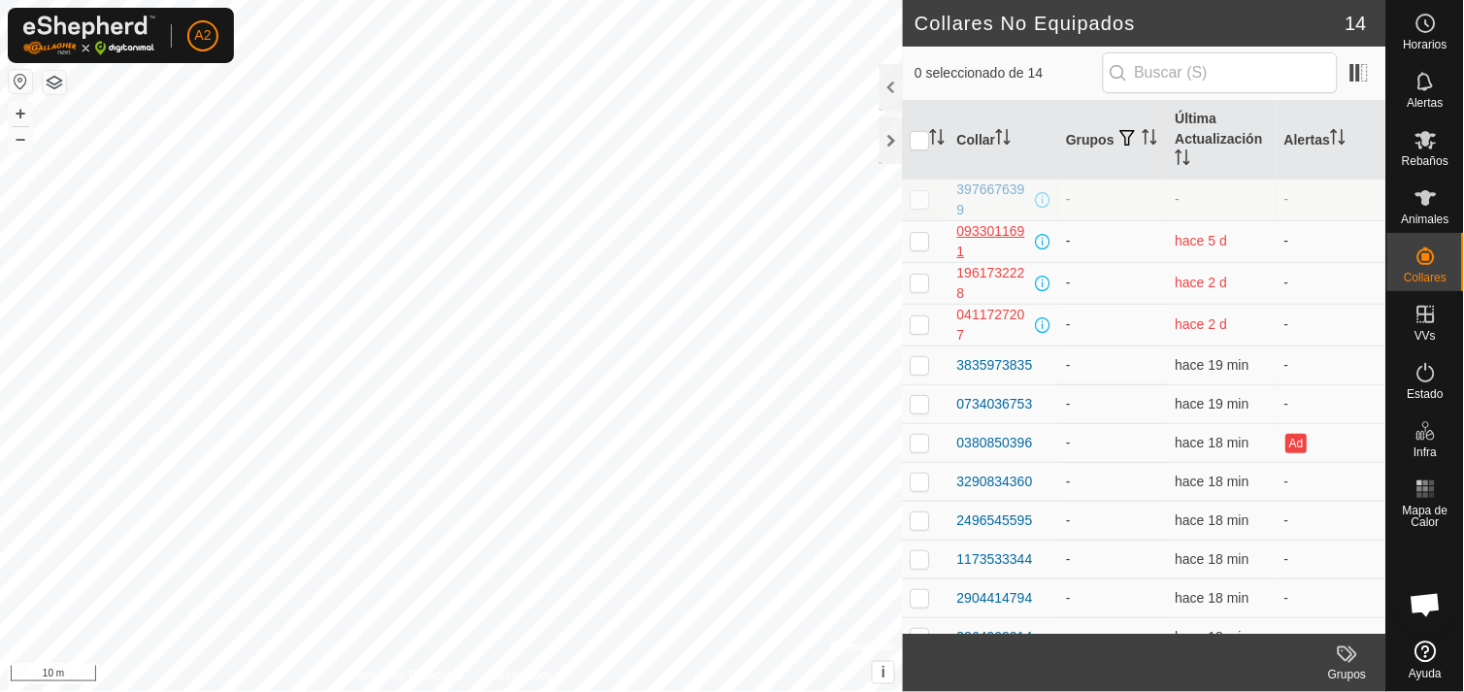
click at [987, 234] on div "0933011691" at bounding box center [994, 241] width 74 height 41
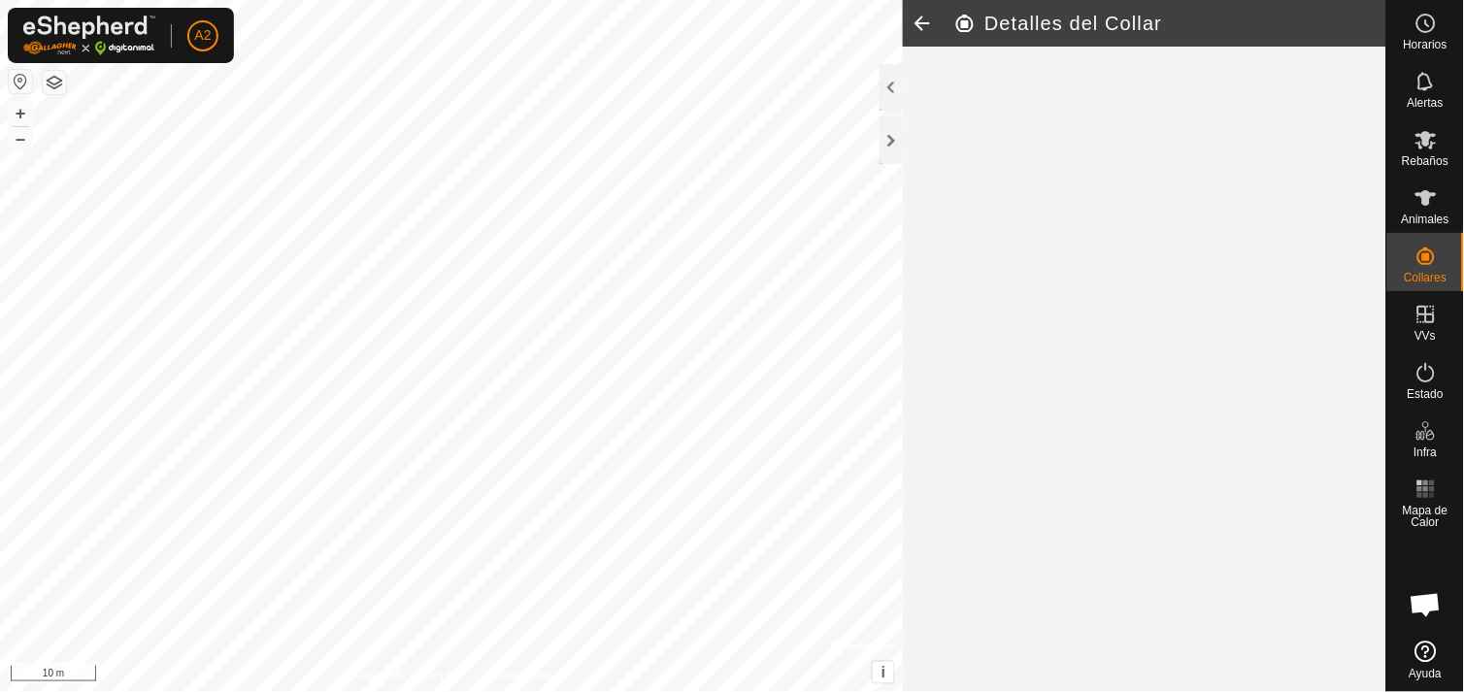
click at [987, 234] on article "Detalles del Collar" at bounding box center [1145, 346] width 484 height 692
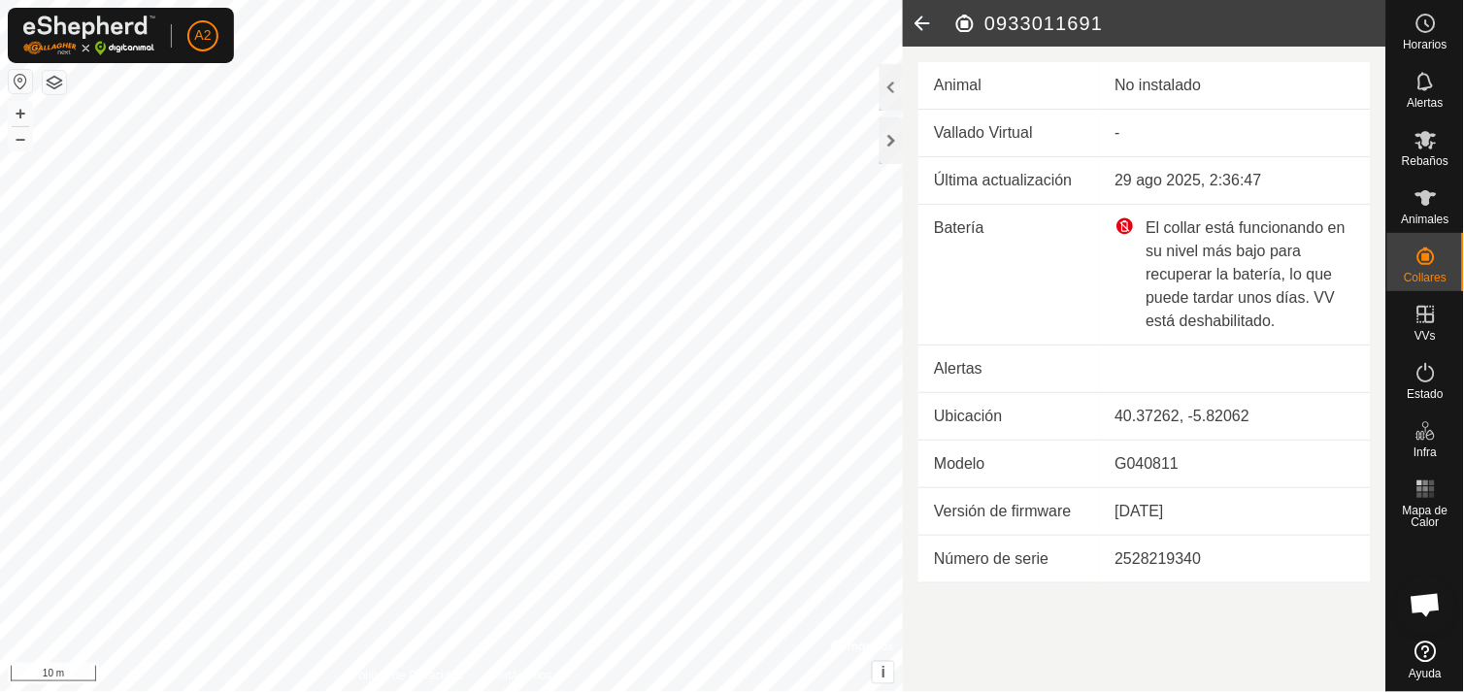
click at [945, 320] on td "Batería" at bounding box center [1009, 275] width 181 height 141
click at [918, 23] on icon at bounding box center [922, 23] width 39 height 47
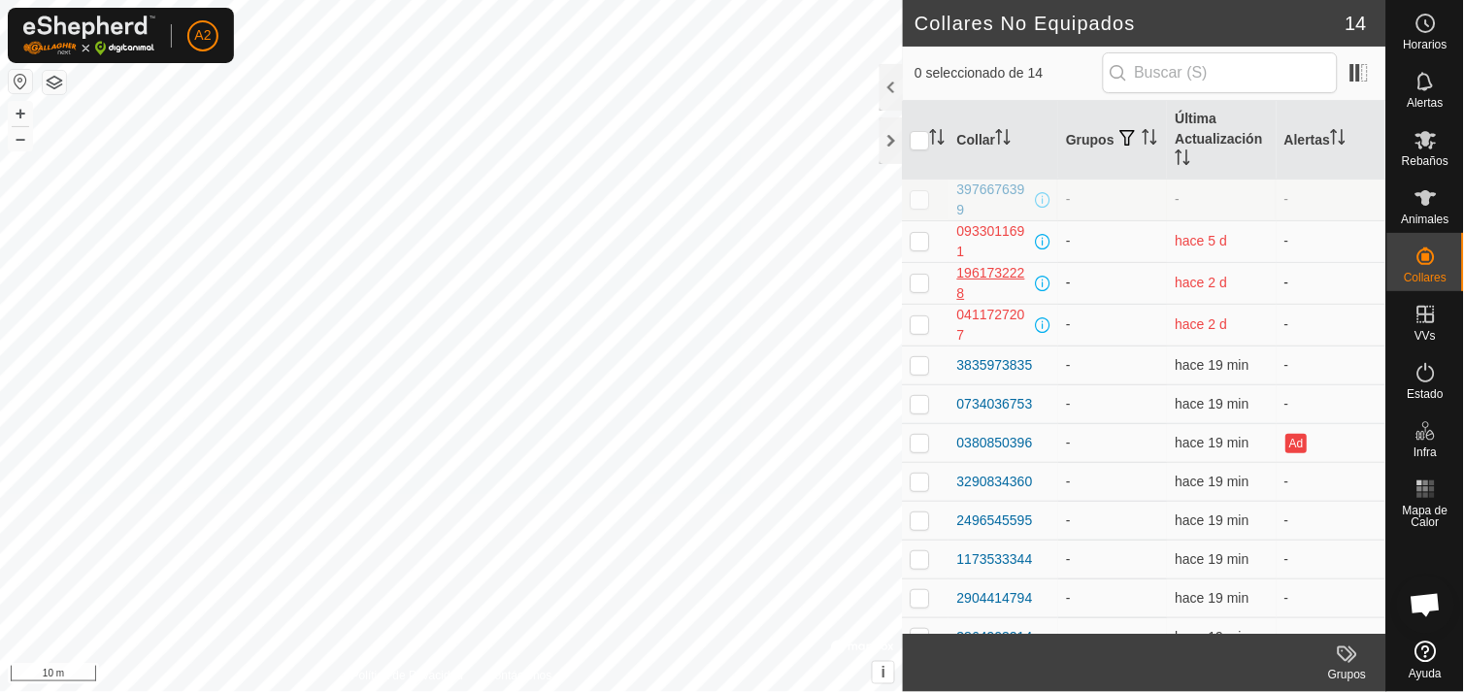
click at [997, 269] on div "1961732228" at bounding box center [994, 283] width 74 height 41
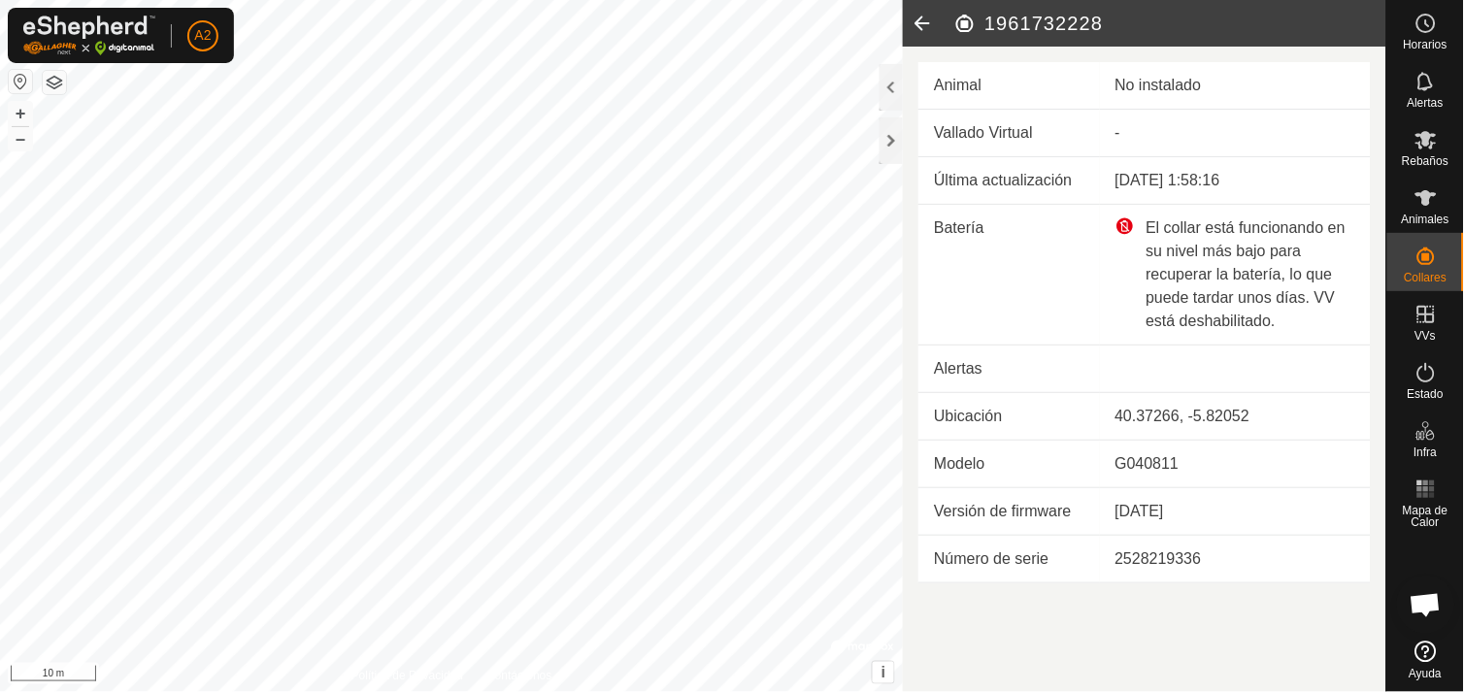
click at [922, 14] on icon at bounding box center [922, 23] width 39 height 47
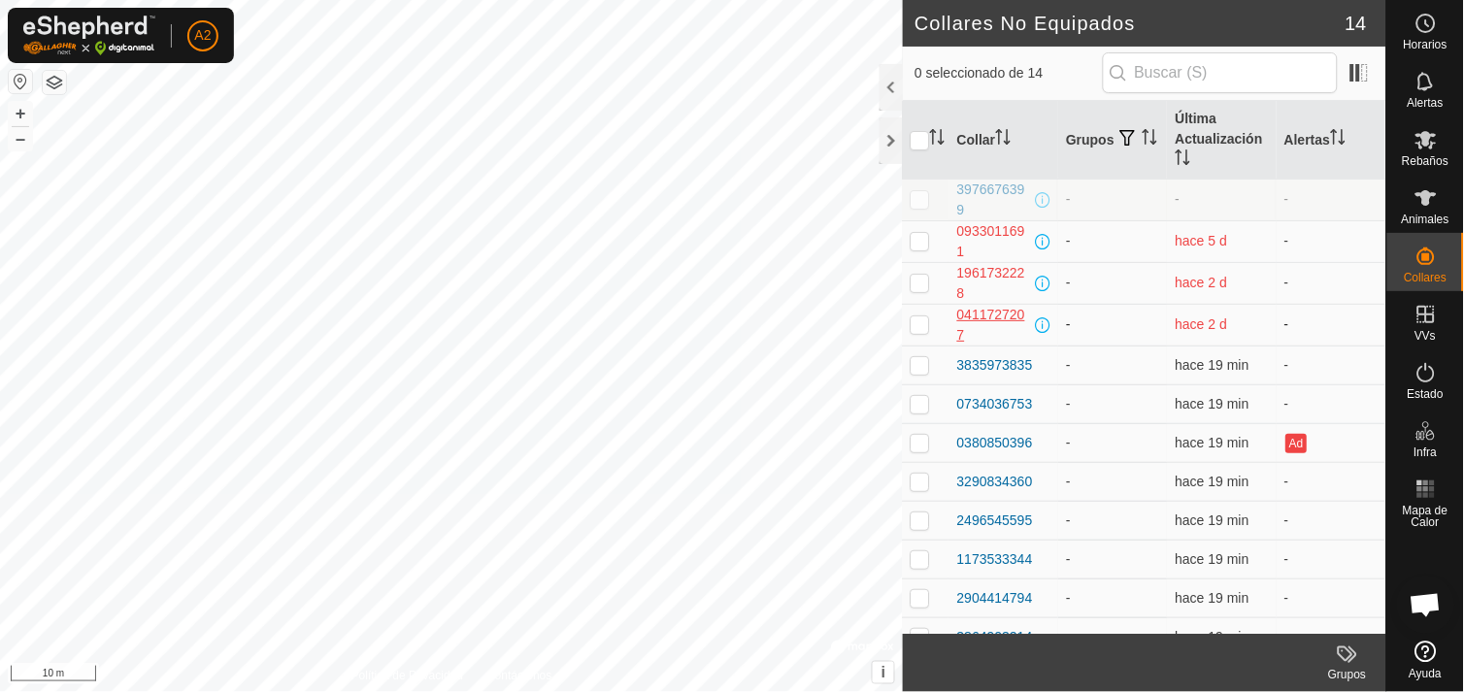
click at [983, 313] on div "0411727207" at bounding box center [994, 325] width 74 height 41
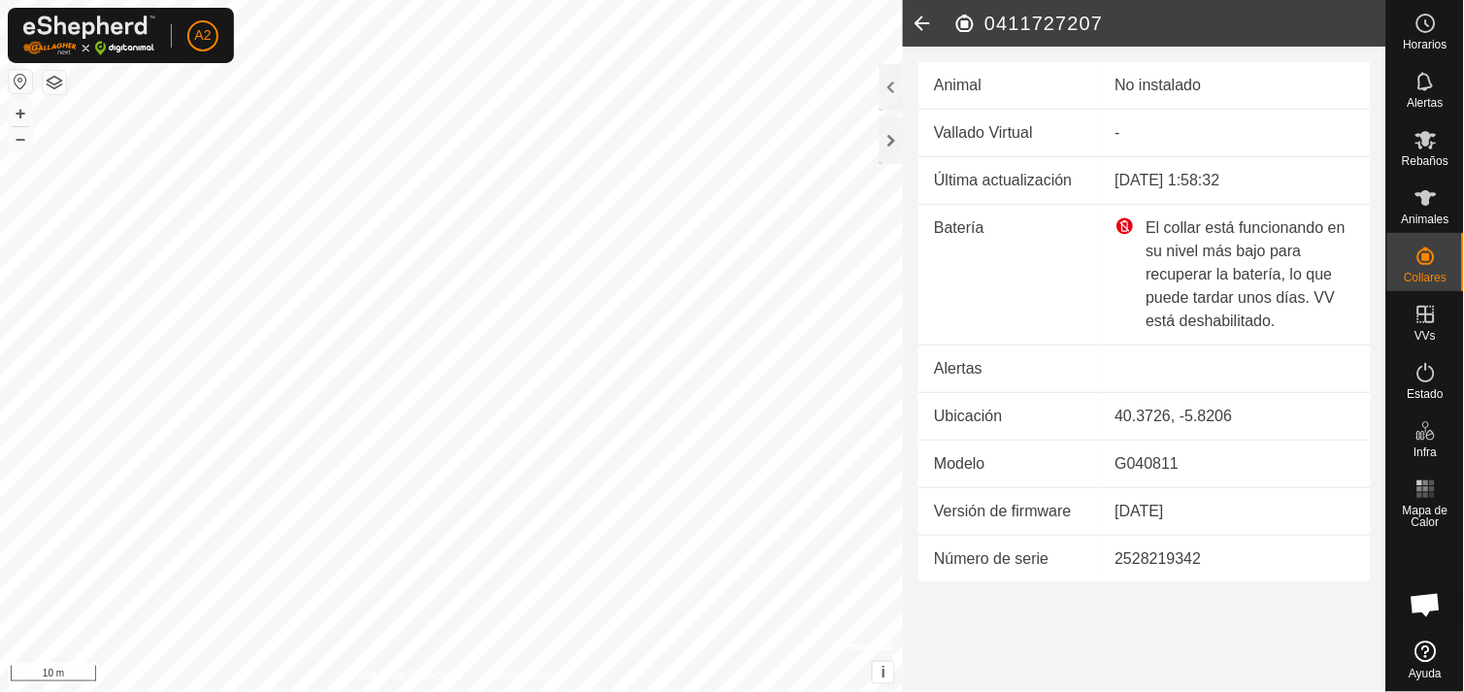
click at [920, 19] on icon at bounding box center [922, 23] width 39 height 47
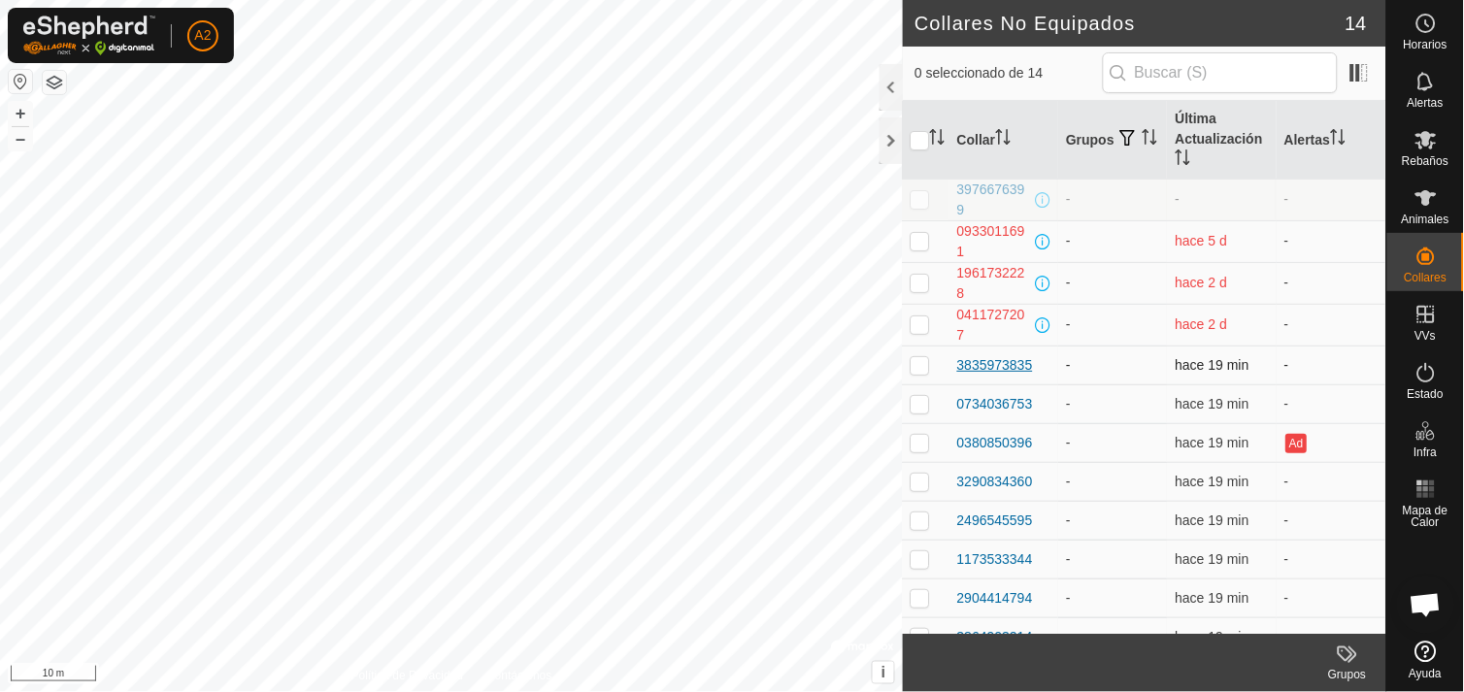
click at [993, 359] on div "3835973835" at bounding box center [995, 365] width 76 height 20
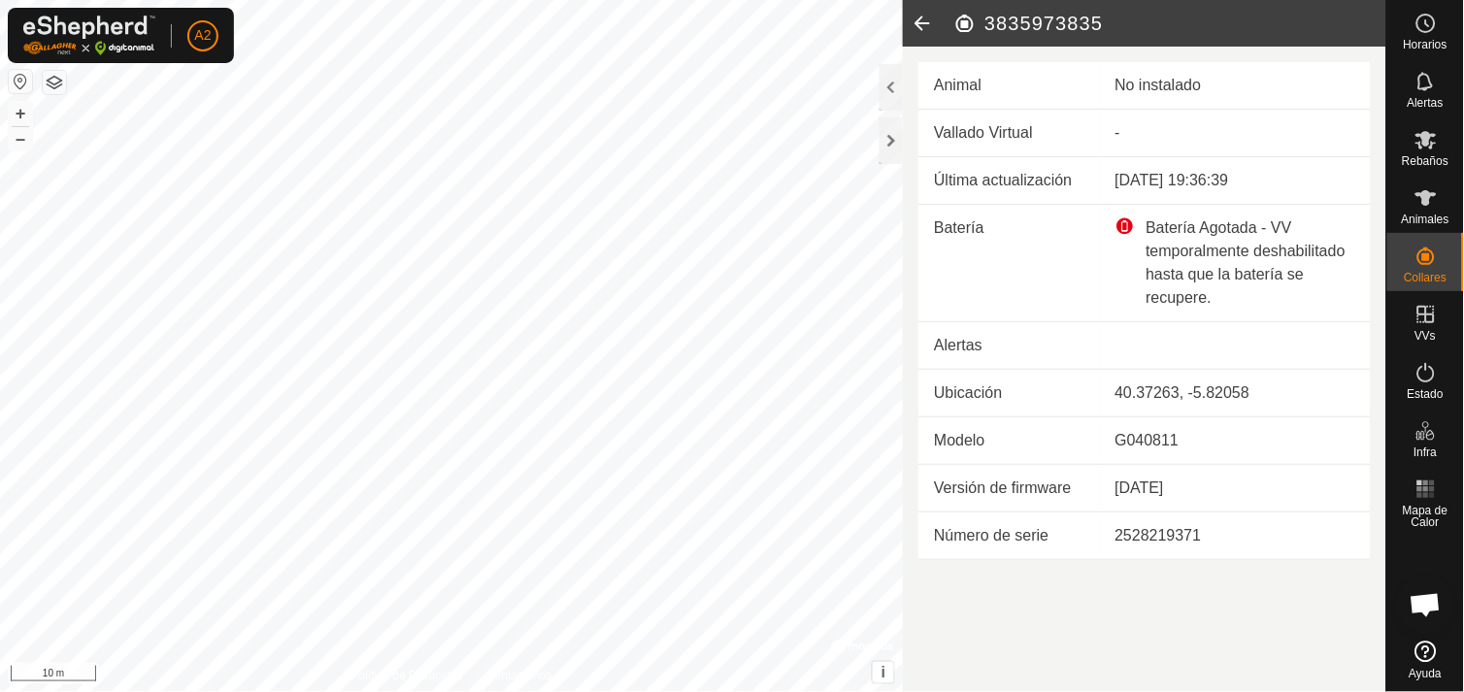
click at [916, 19] on icon at bounding box center [922, 23] width 39 height 47
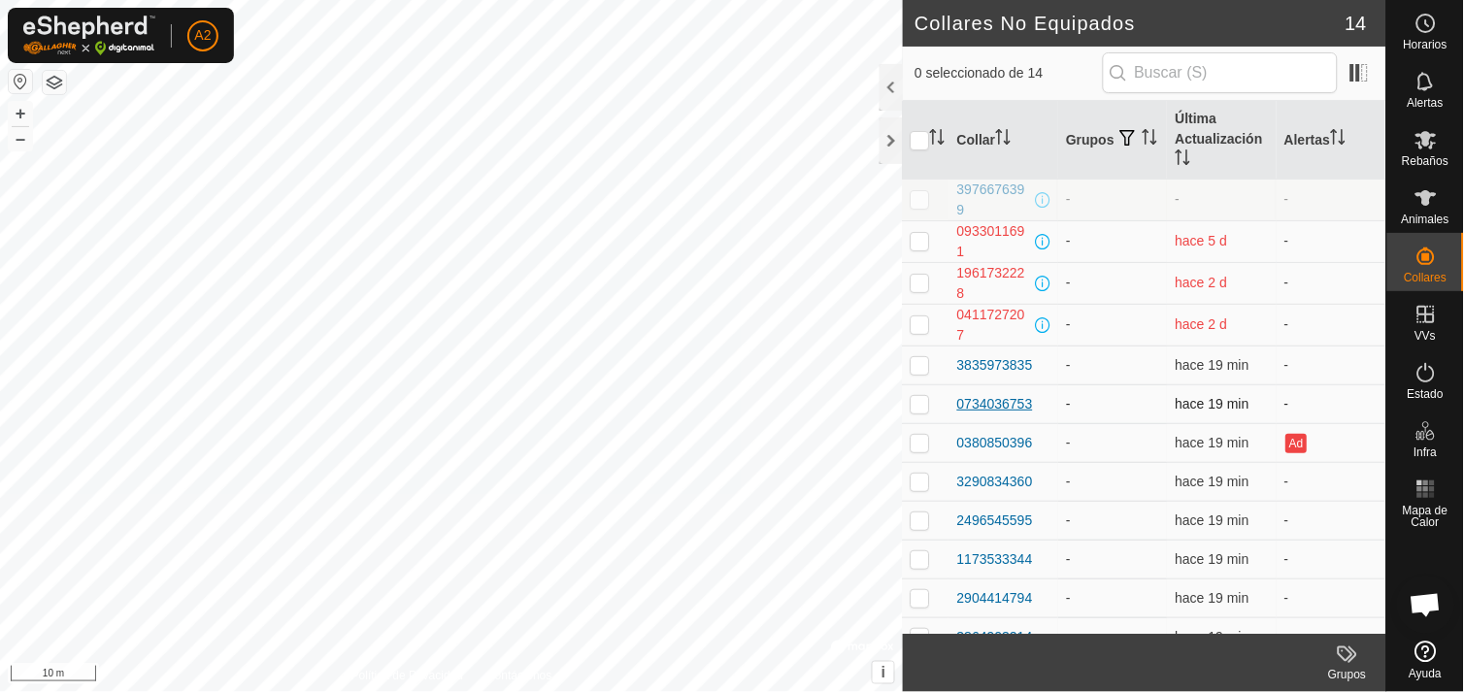
click at [987, 405] on div "0734036753" at bounding box center [995, 404] width 76 height 20
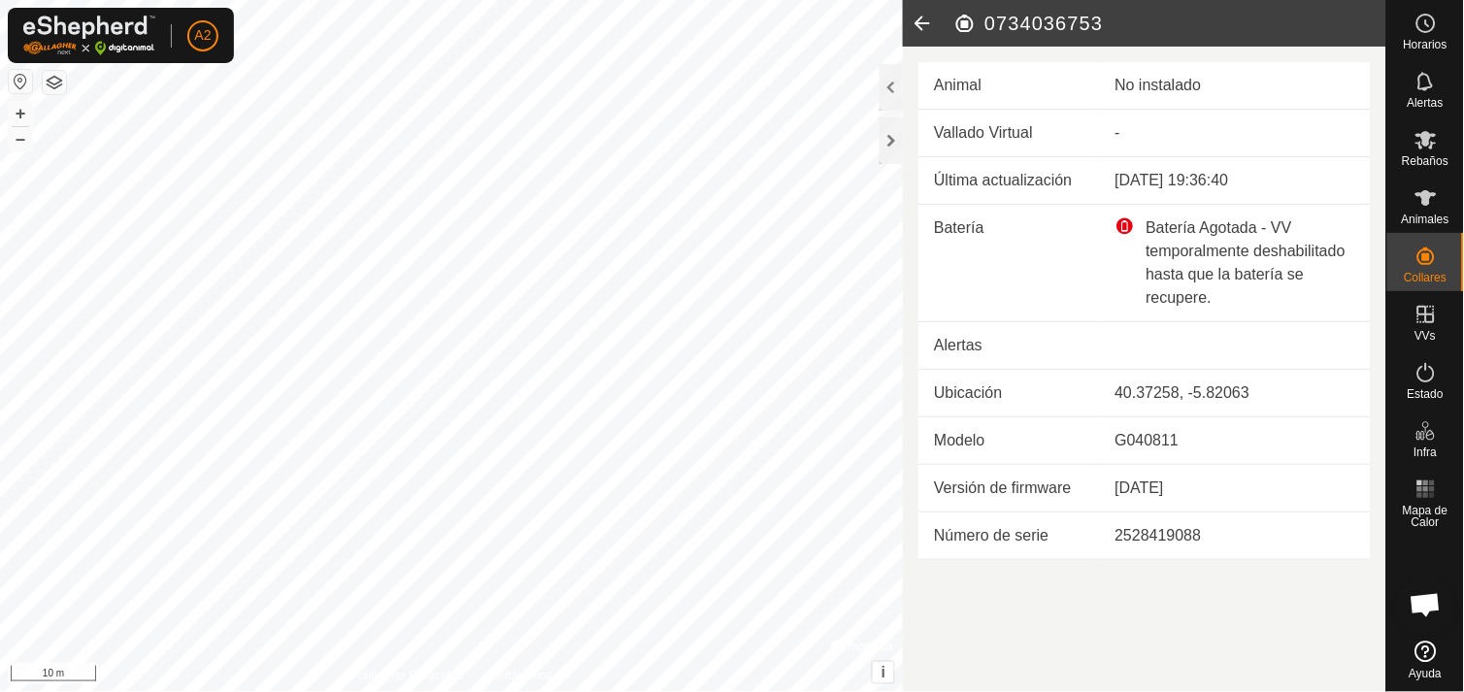
click at [920, 26] on icon at bounding box center [922, 23] width 39 height 47
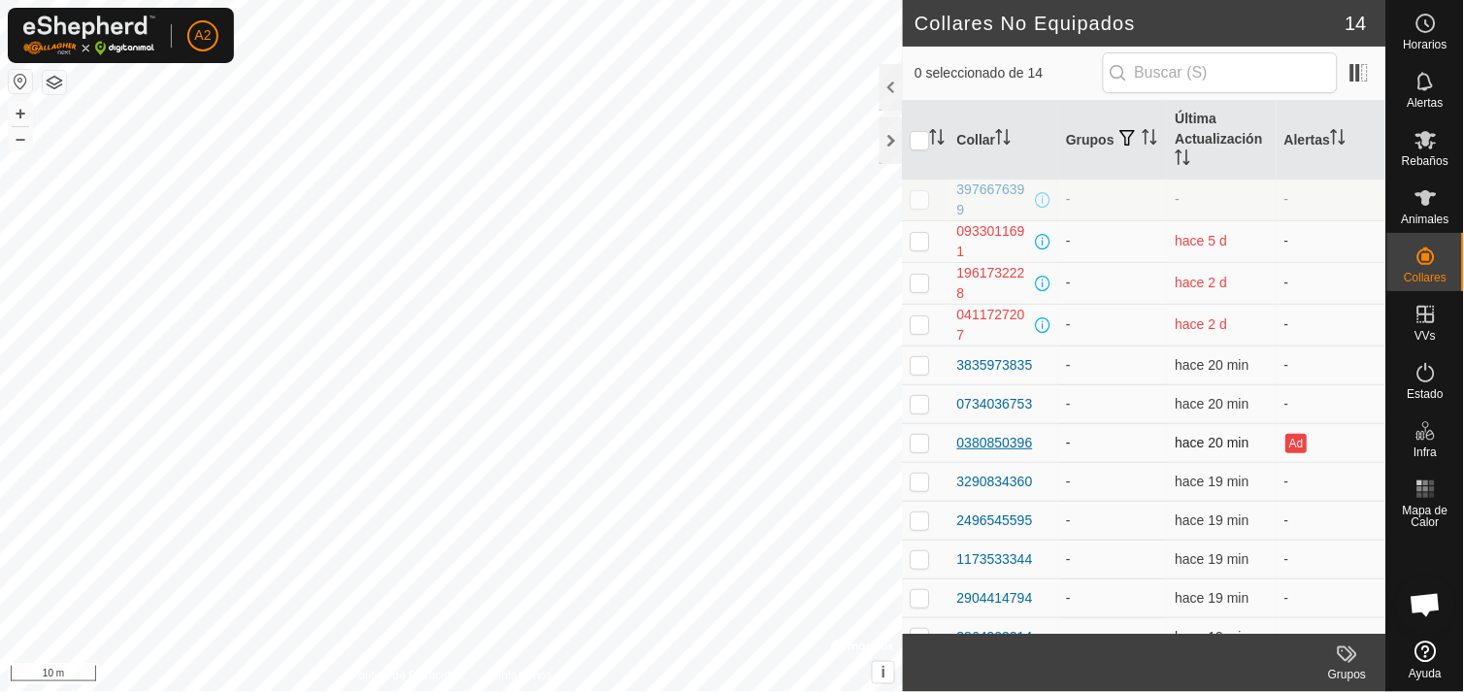
click at [1011, 449] on div "0380850396" at bounding box center [995, 443] width 76 height 20
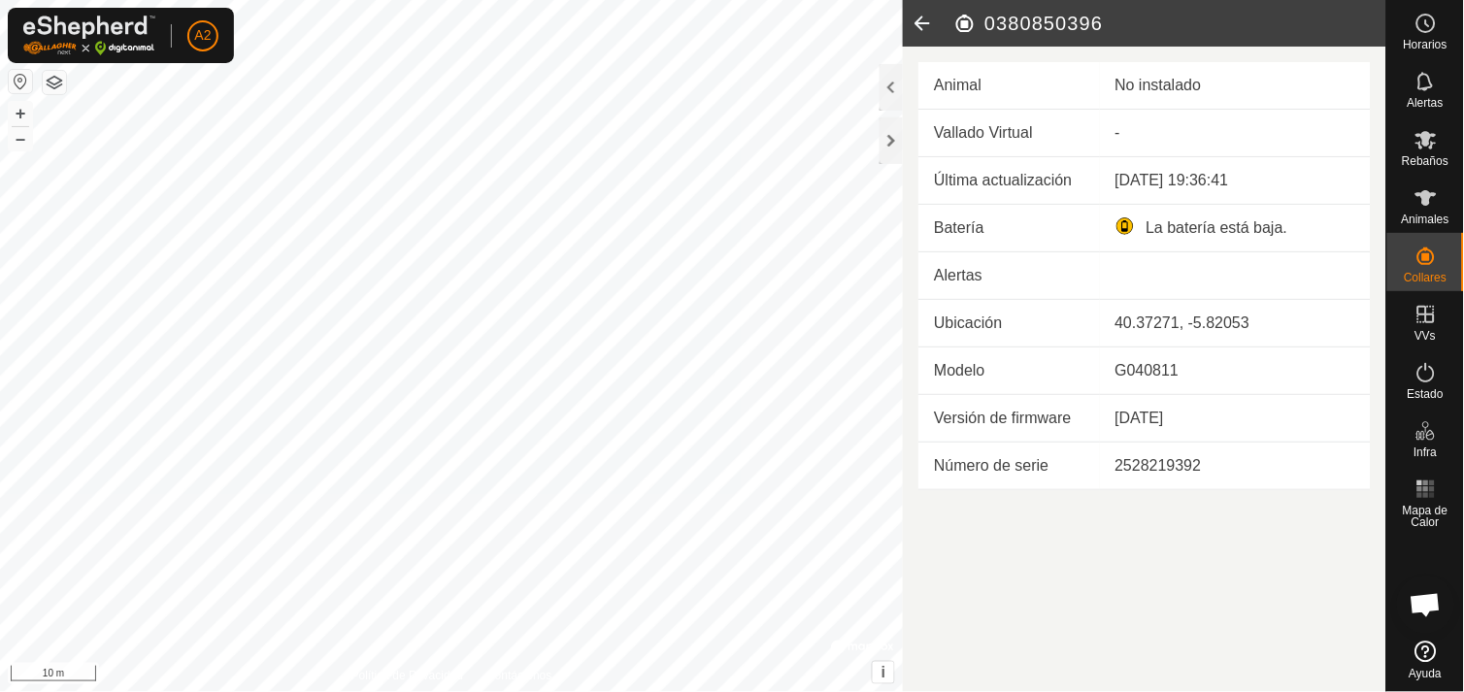
click at [915, 12] on icon at bounding box center [922, 23] width 39 height 47
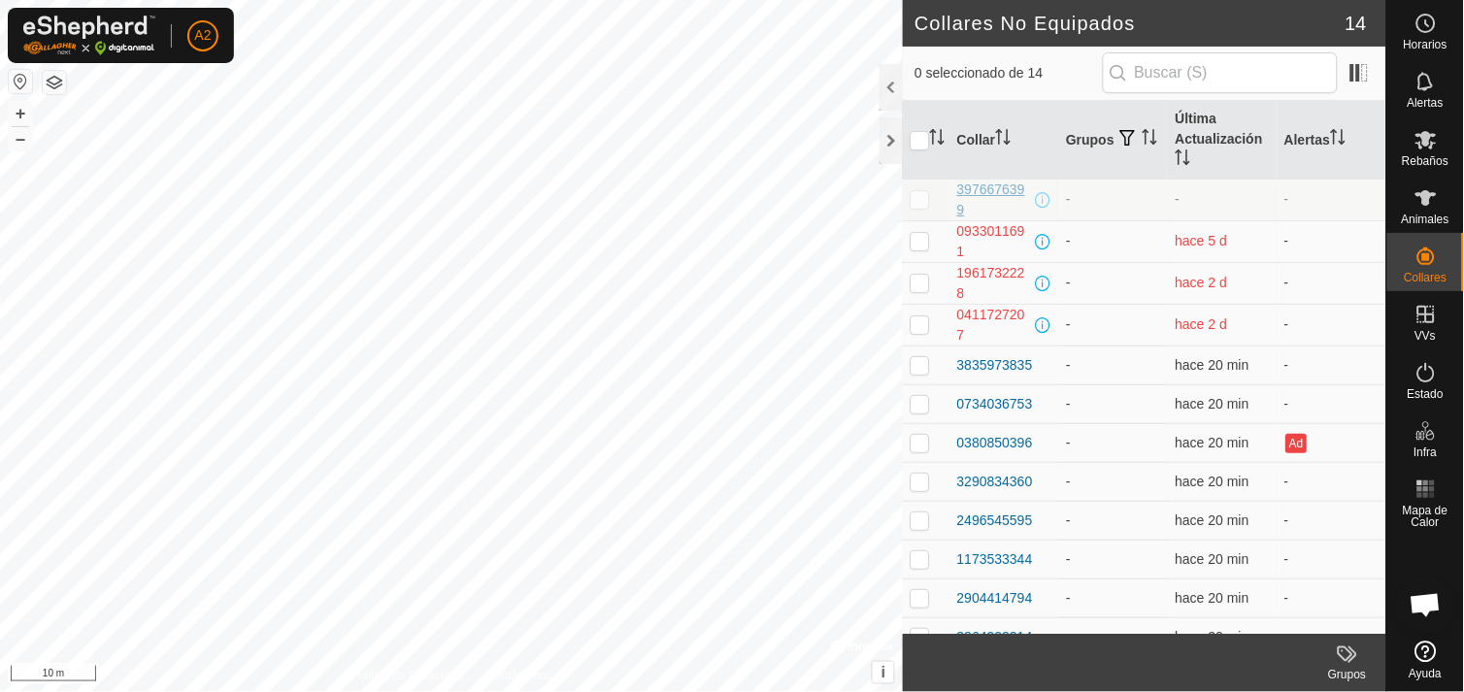
click at [976, 200] on div "3976676399" at bounding box center [994, 200] width 74 height 41
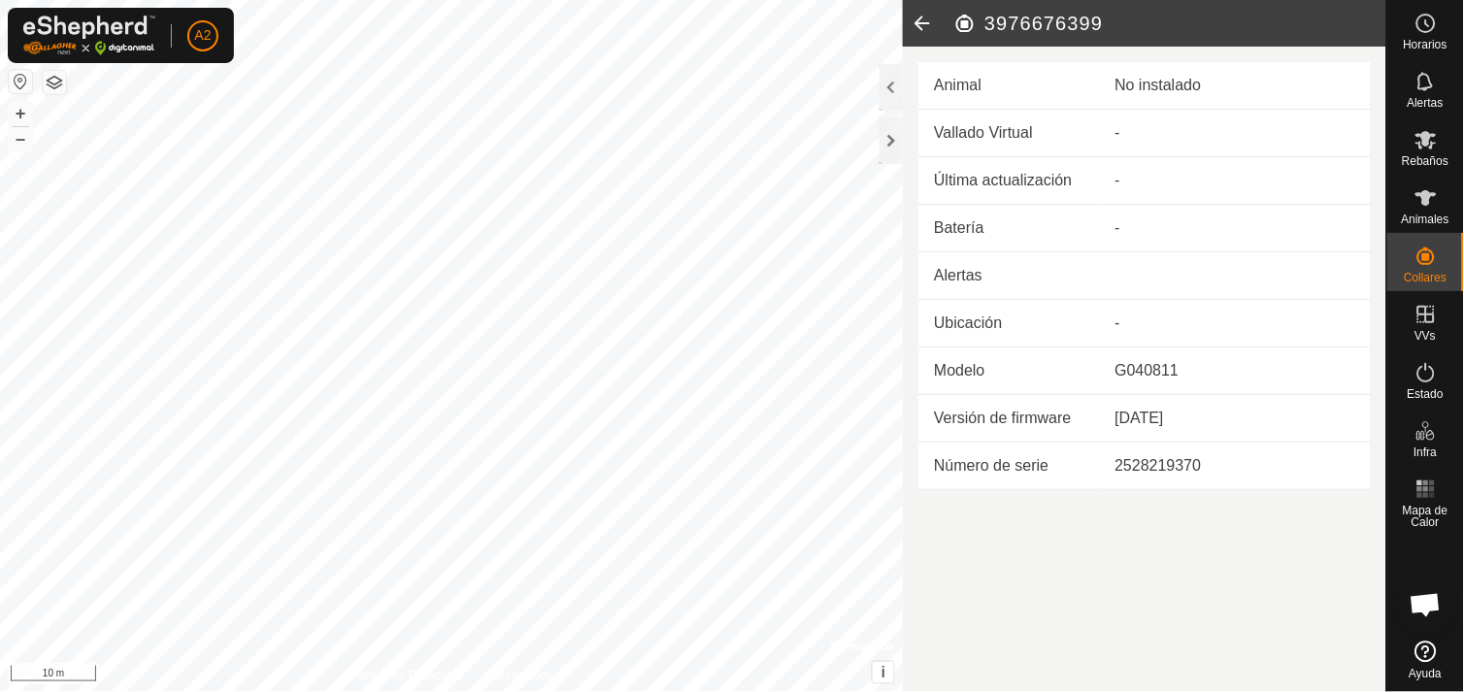
click at [922, 24] on icon at bounding box center [922, 23] width 39 height 47
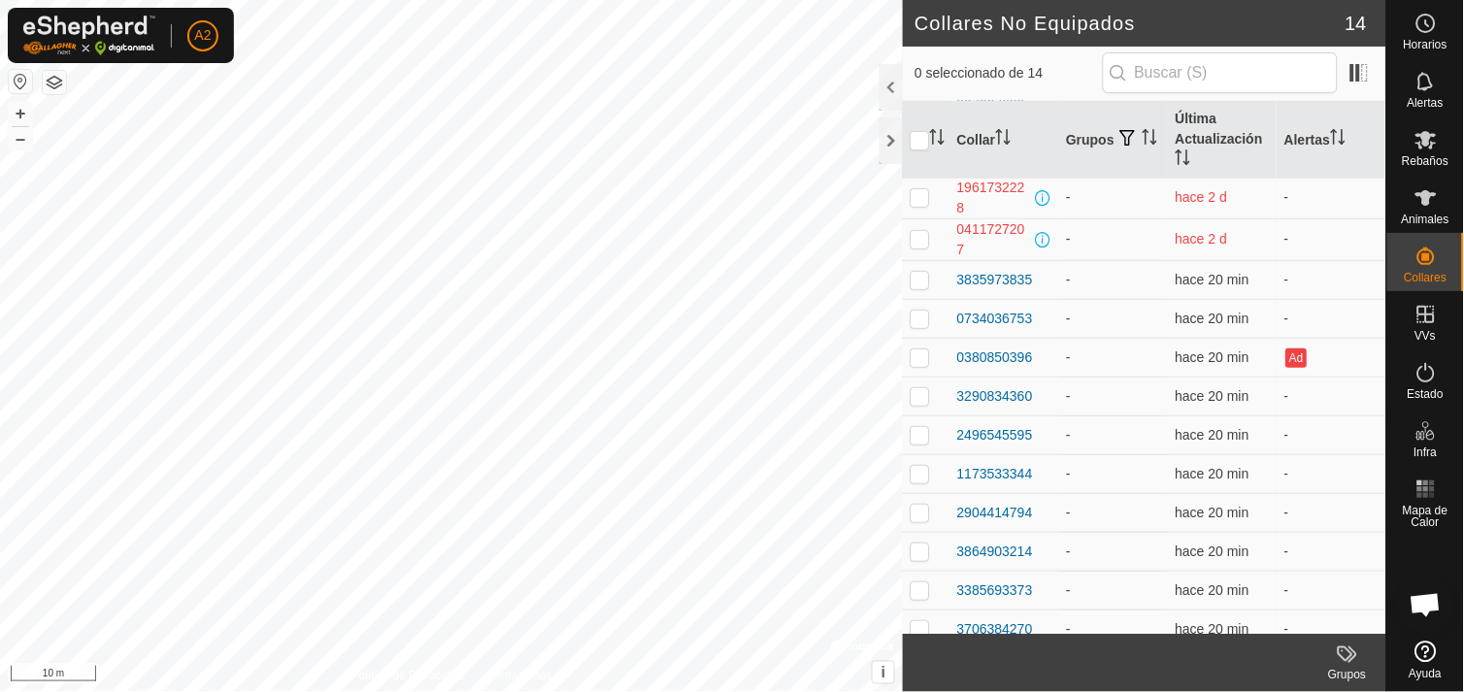
scroll to position [101, 0]
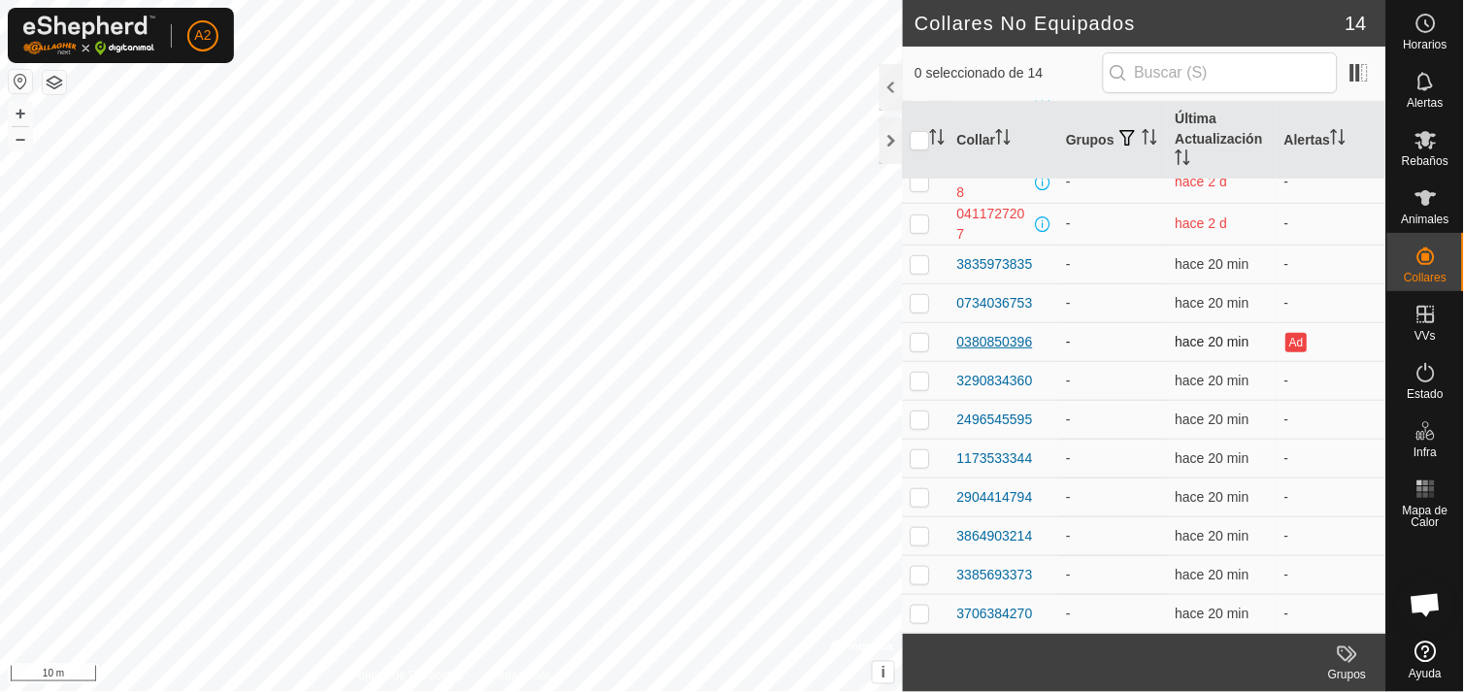
click at [1024, 346] on div "0380850396" at bounding box center [995, 342] width 76 height 20
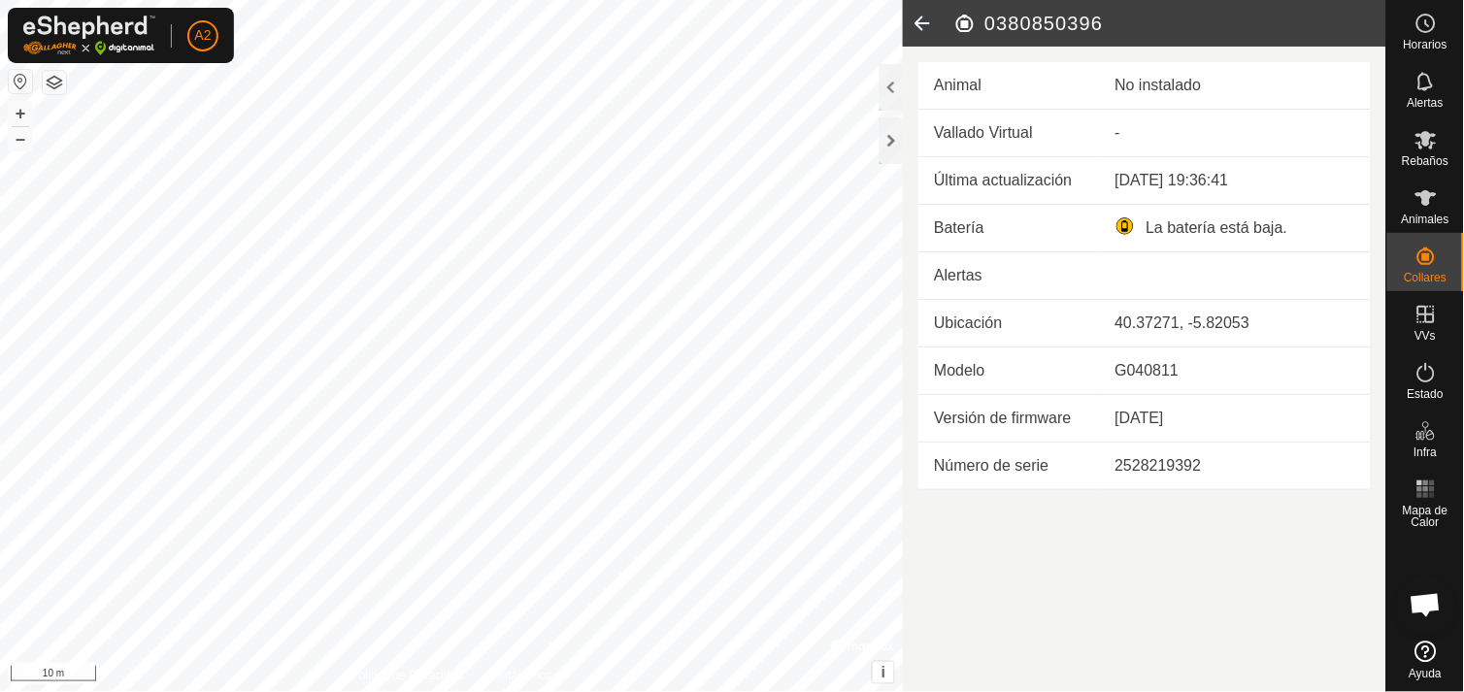
click at [917, 17] on icon at bounding box center [922, 23] width 39 height 47
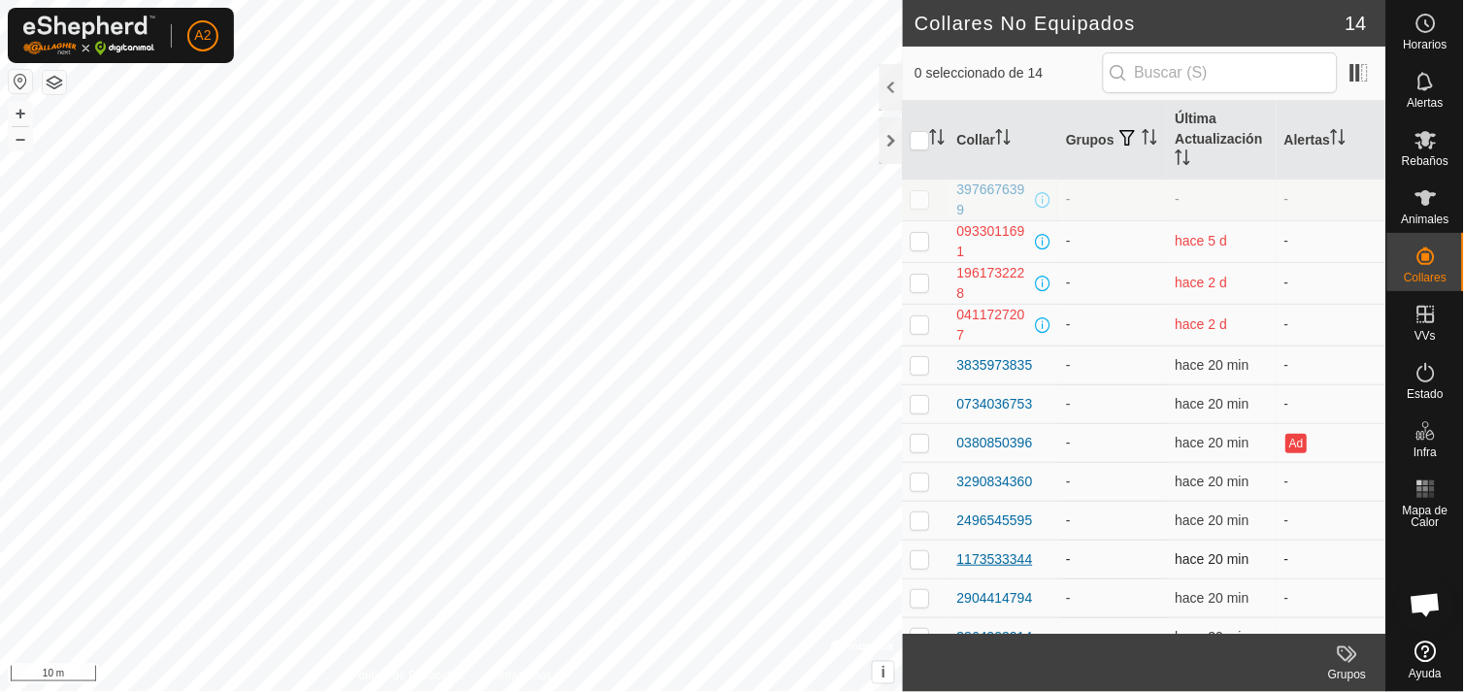
click at [986, 564] on div "1173533344" at bounding box center [995, 560] width 76 height 20
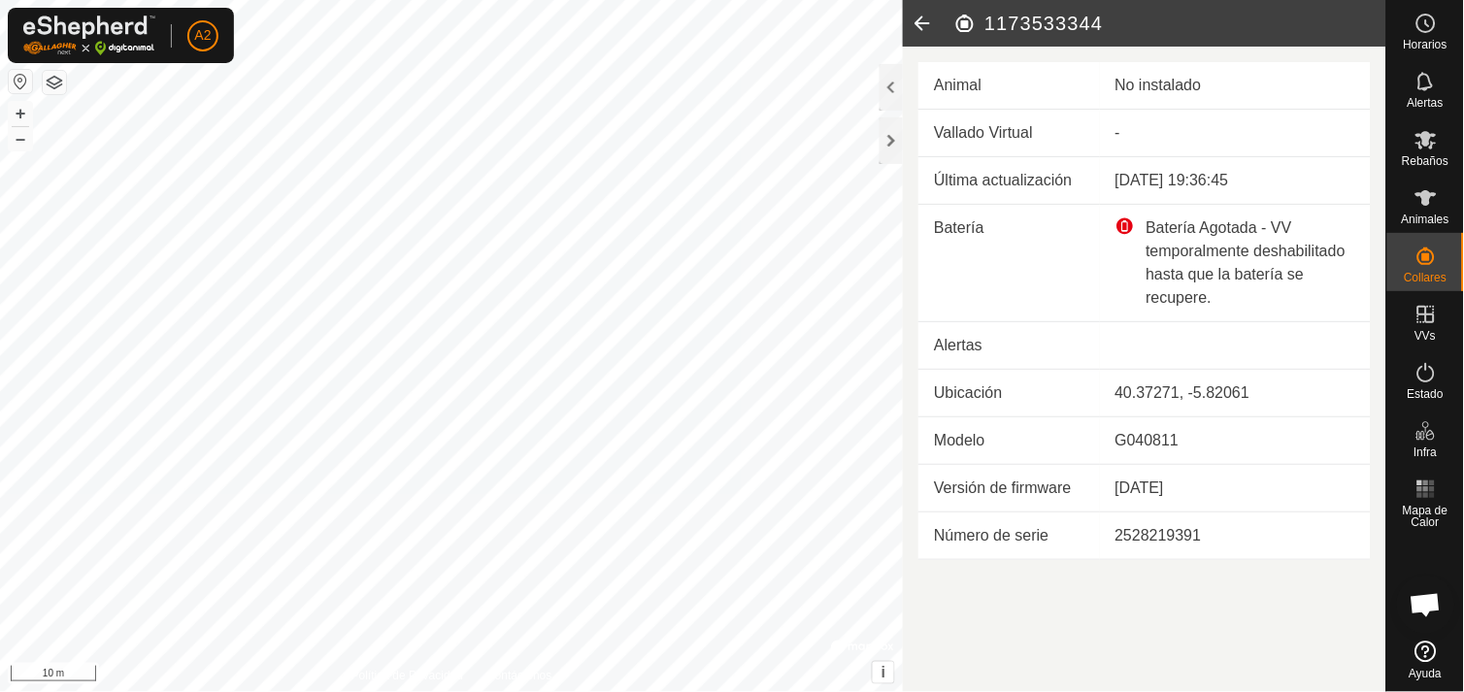
click at [916, 21] on icon at bounding box center [922, 23] width 39 height 47
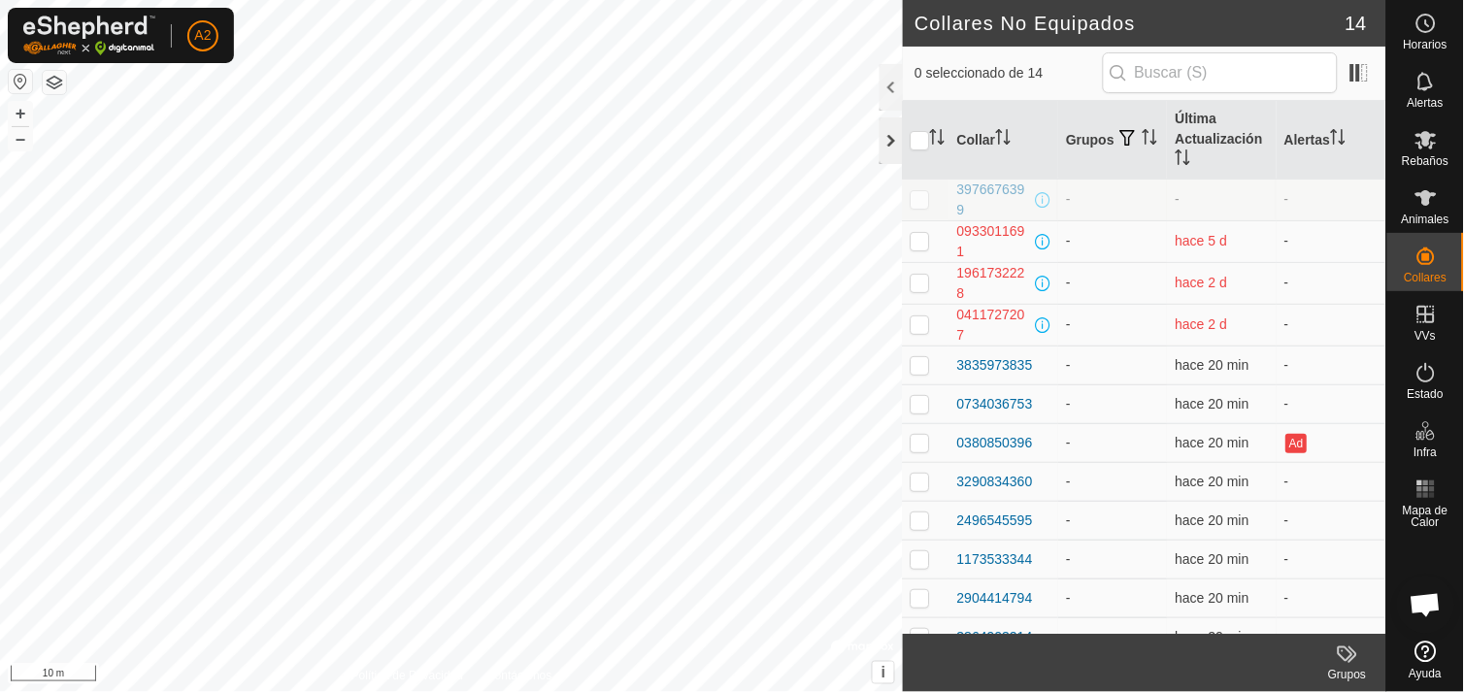
click at [895, 136] on div at bounding box center [891, 140] width 23 height 47
